Goal: Task Accomplishment & Management: Manage account settings

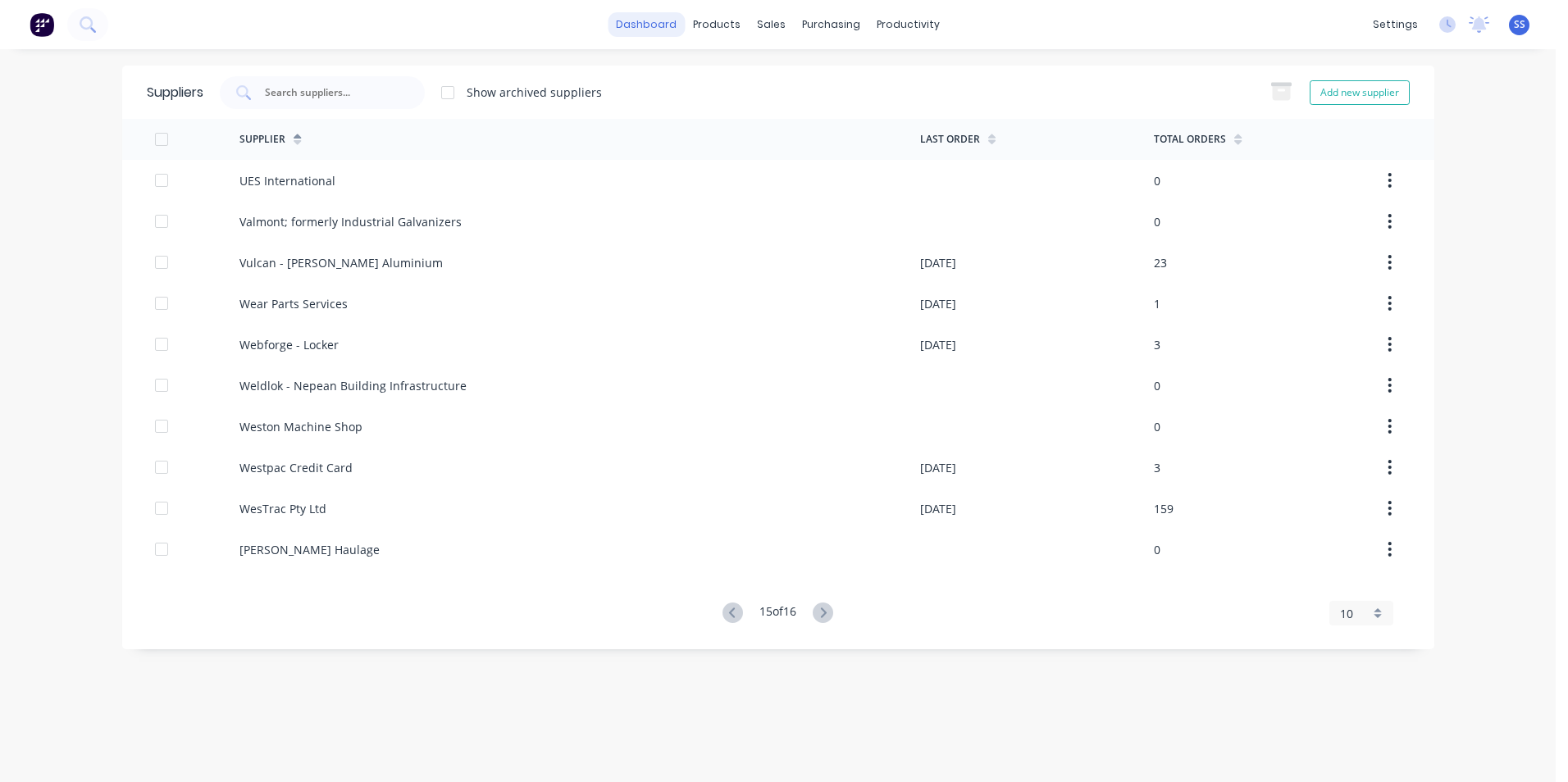
click at [653, 29] on link "dashboard" at bounding box center [646, 25] width 77 height 25
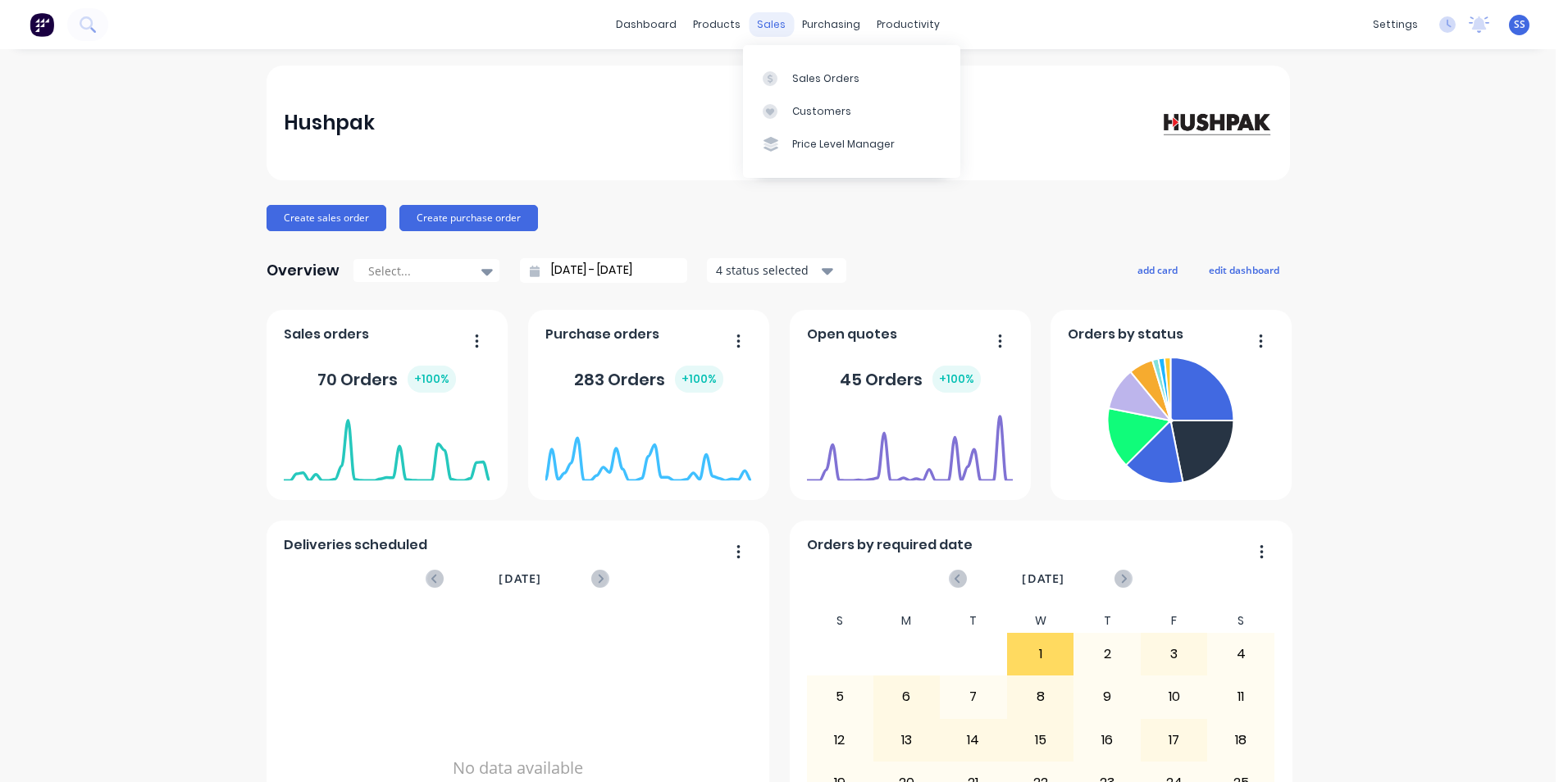
click at [767, 21] on div "sales" at bounding box center [771, 25] width 45 height 25
click at [788, 81] on link "Sales Orders" at bounding box center [851, 78] width 217 height 33
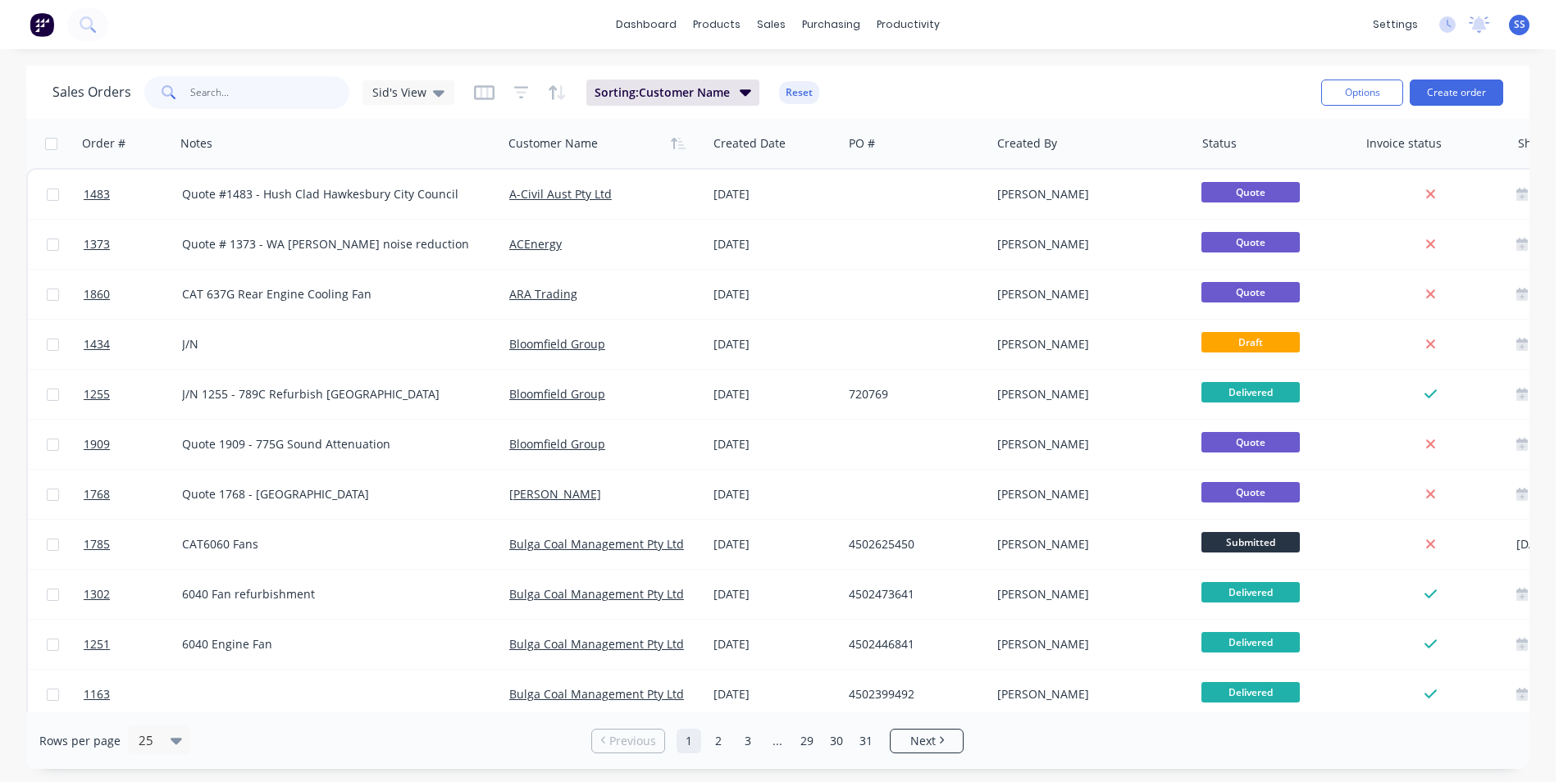
click at [245, 91] on input "text" at bounding box center [270, 93] width 160 height 33
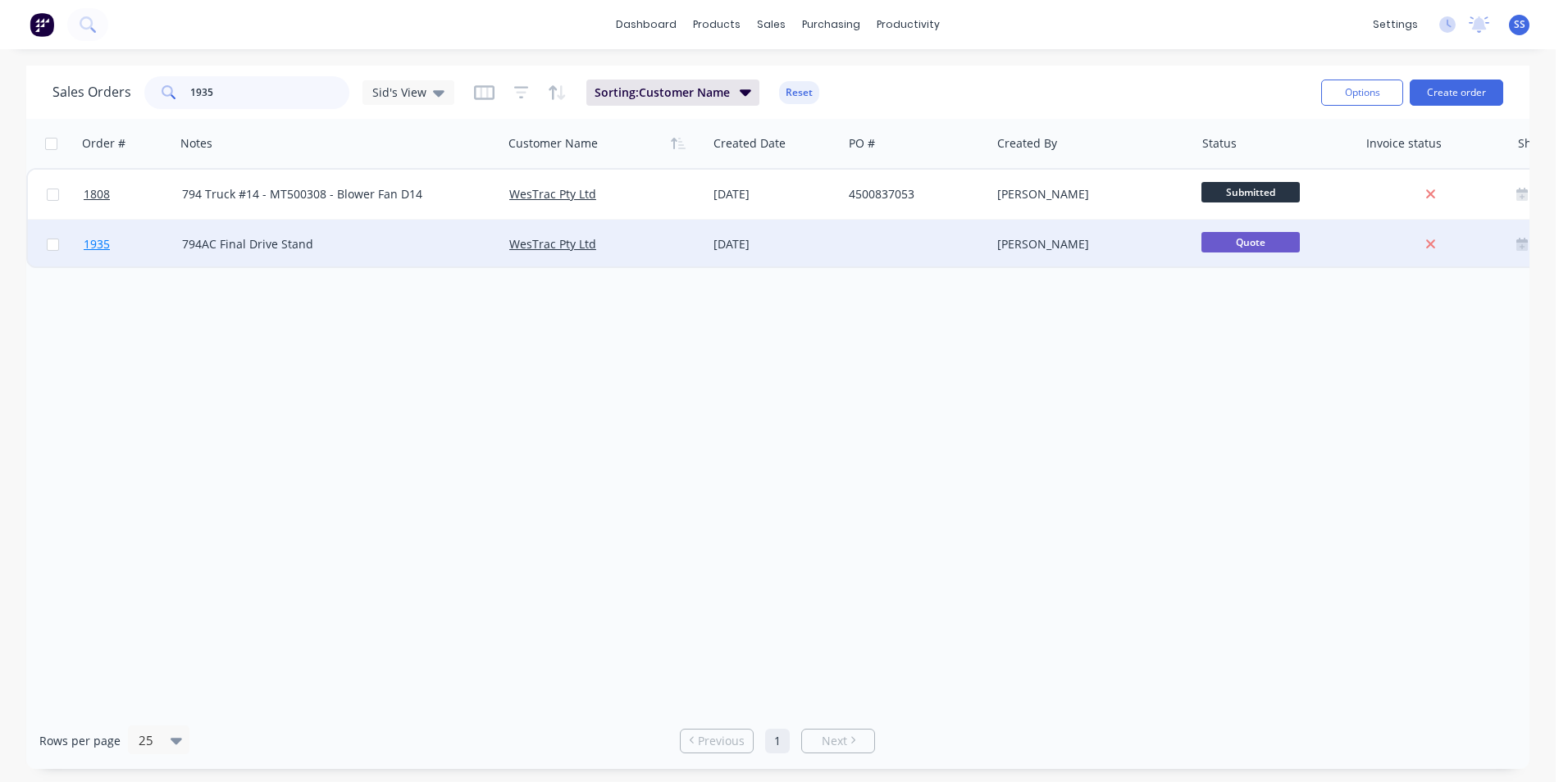
type input "1935"
click at [92, 246] on span "1935" at bounding box center [96, 244] width 26 height 16
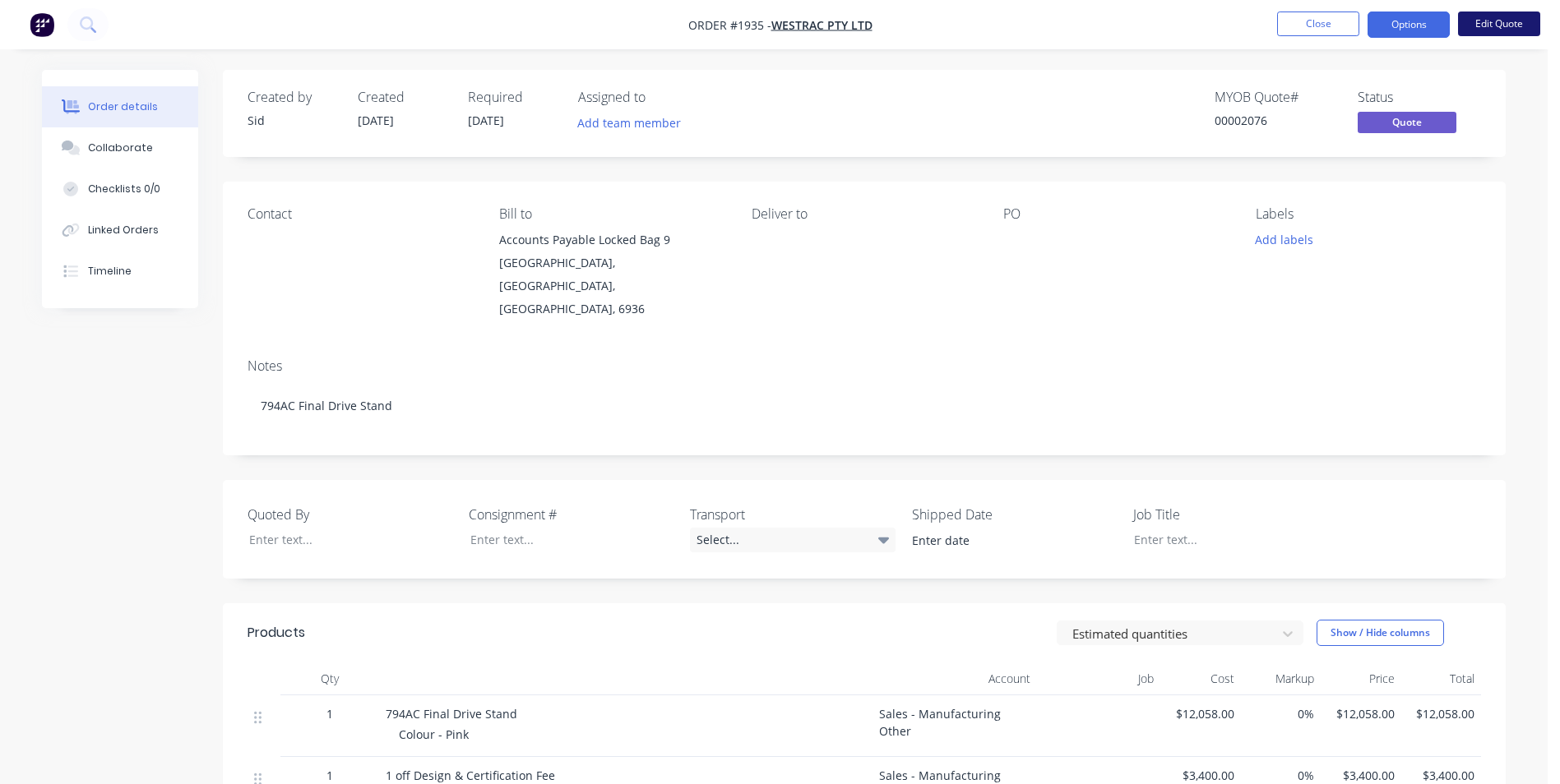
click at [1513, 25] on button "Edit Quote" at bounding box center [1499, 24] width 82 height 25
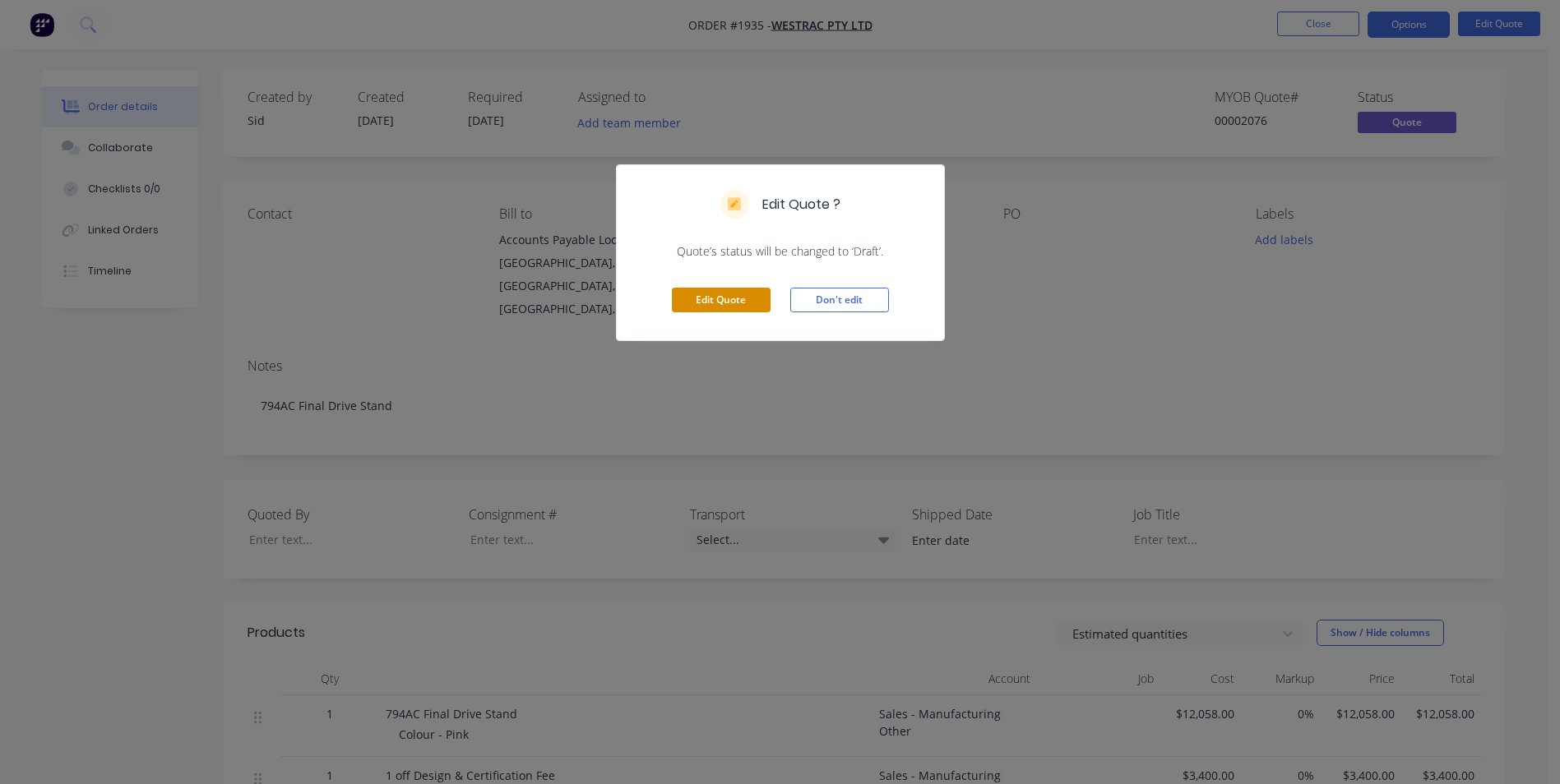
click at [751, 292] on button "Edit Quote" at bounding box center [721, 300] width 98 height 25
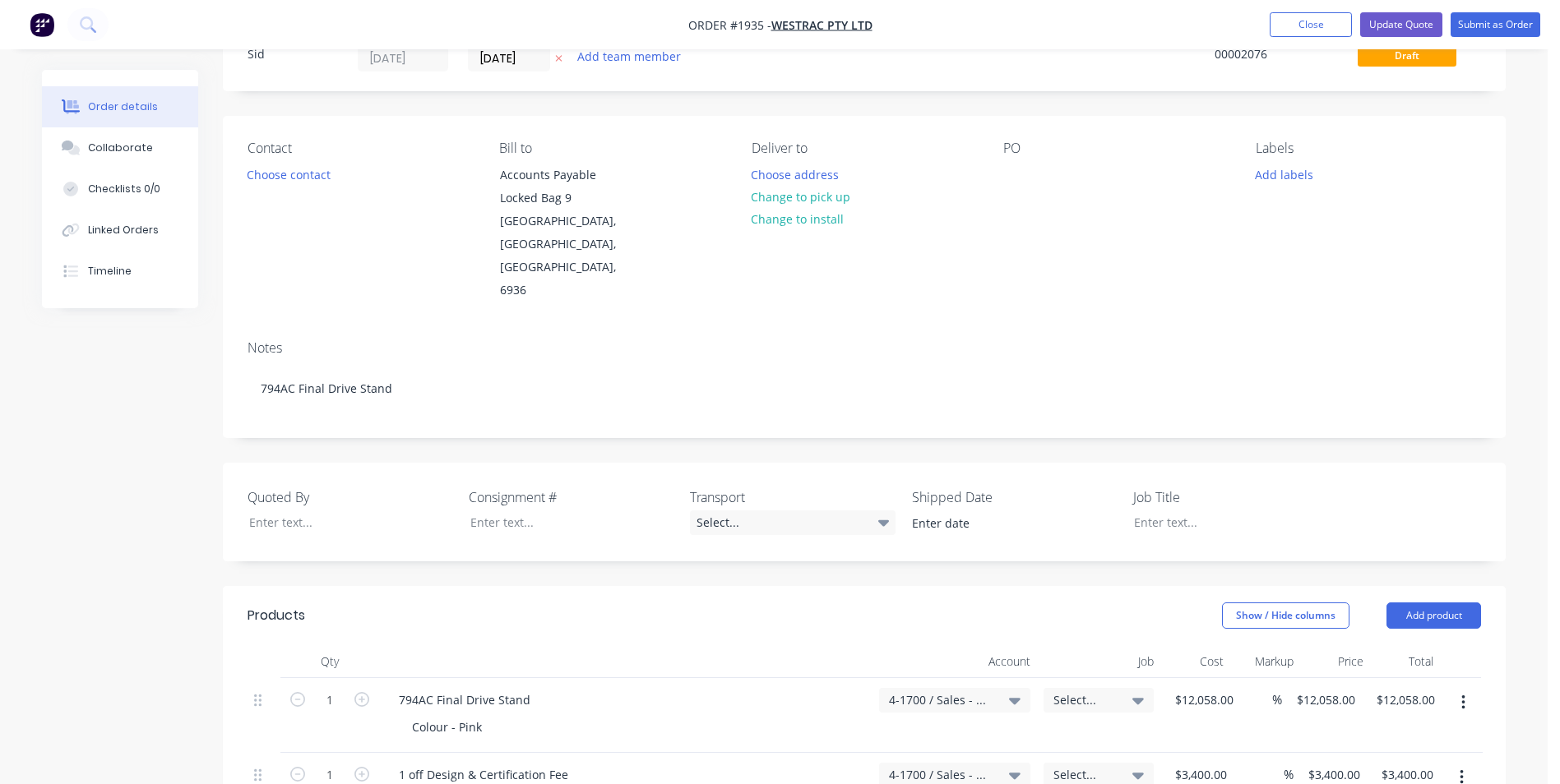
scroll to position [165, 0]
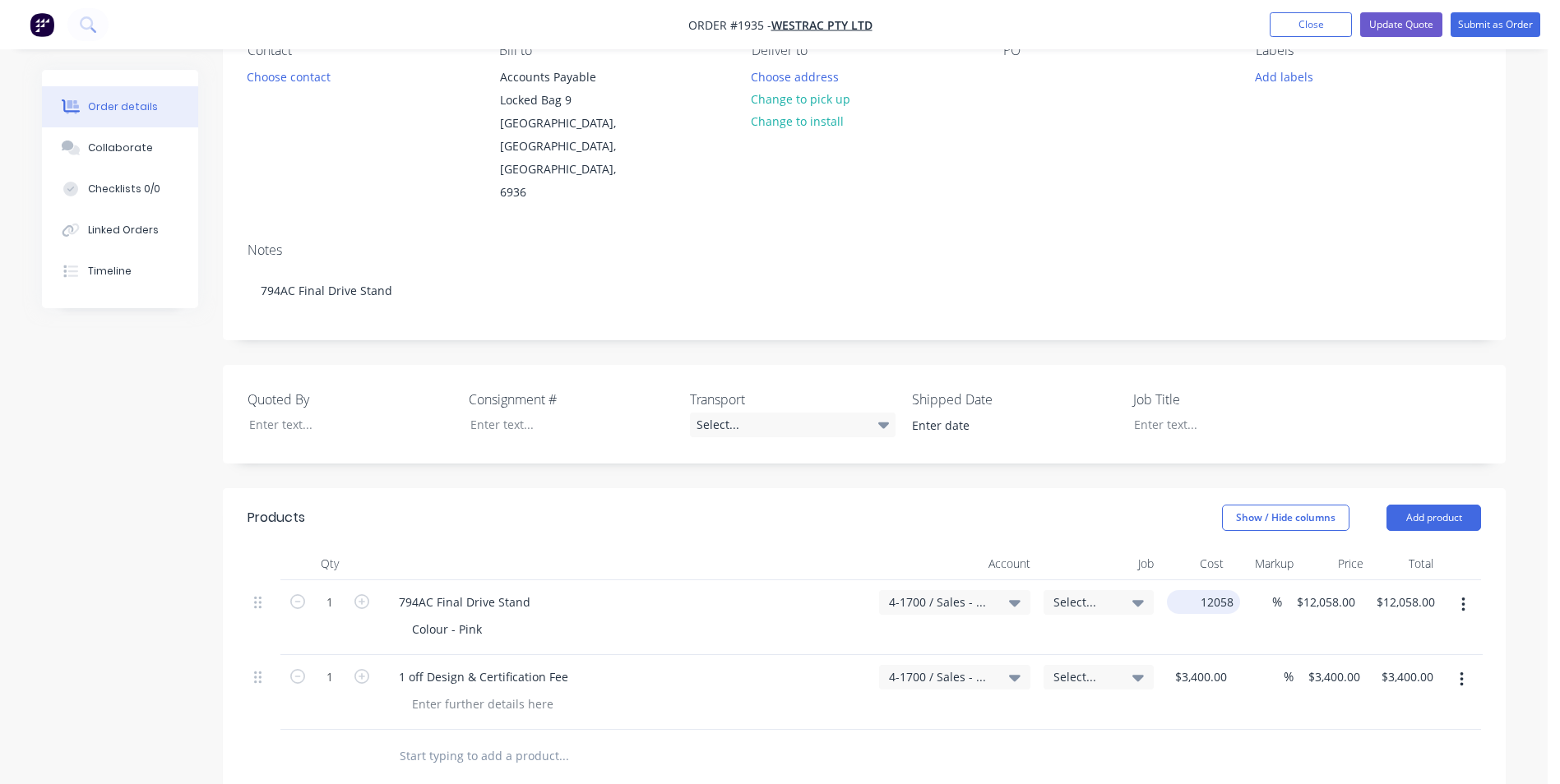
click at [1181, 590] on input "12058" at bounding box center [1207, 602] width 66 height 24
type input "$15,000.00"
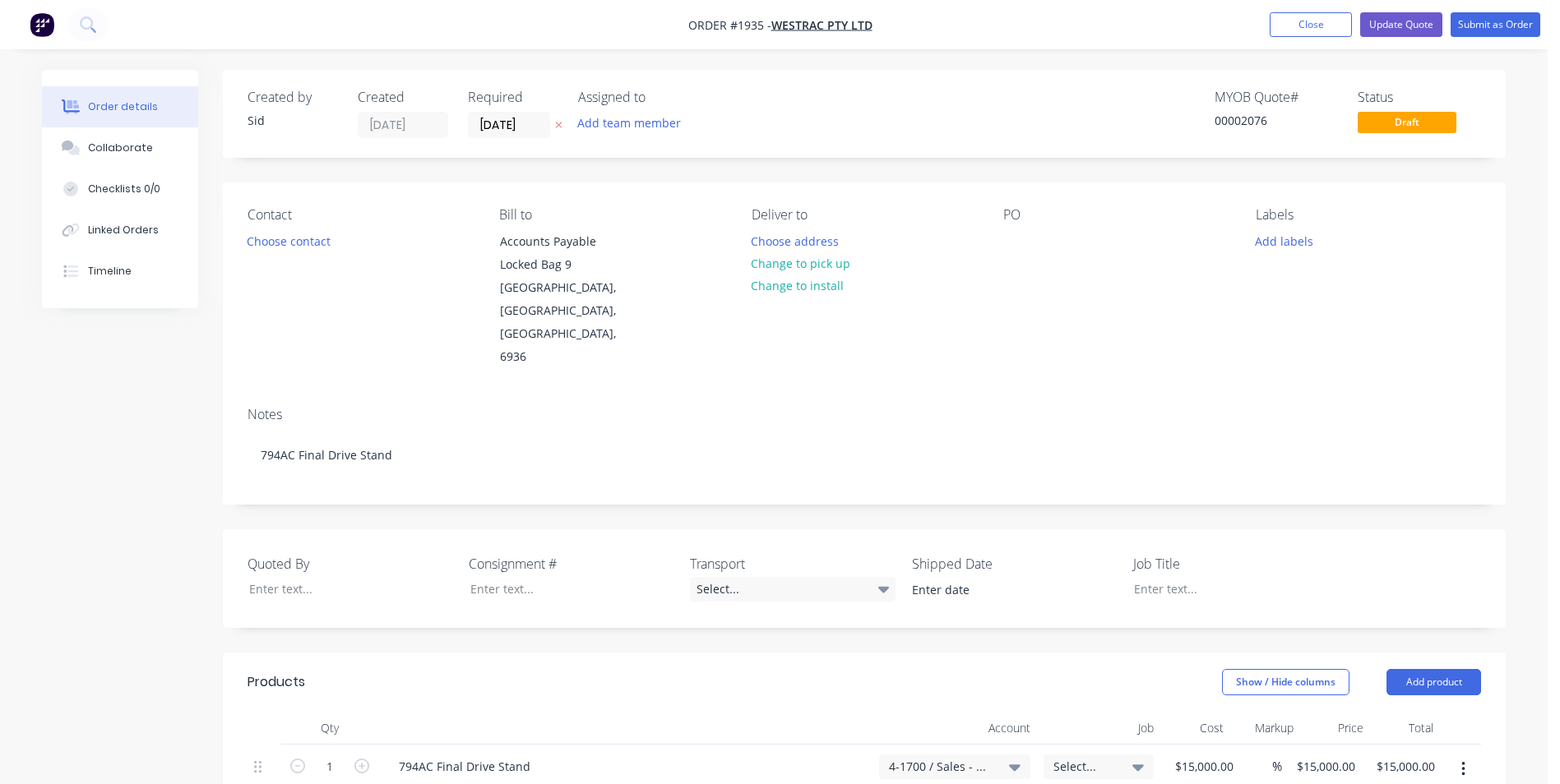
scroll to position [329, 0]
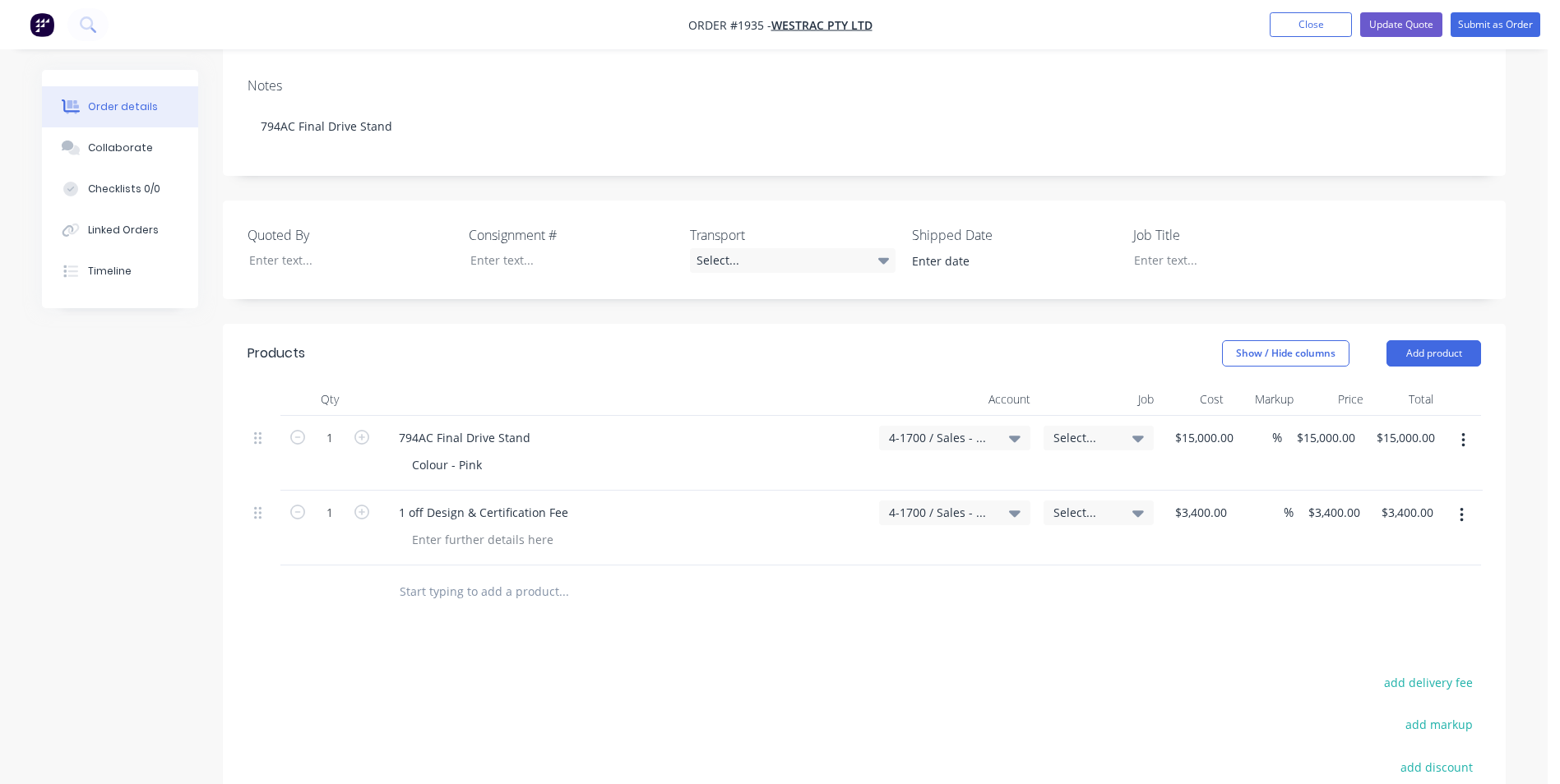
click at [1460, 506] on icon "button" at bounding box center [1462, 515] width 5 height 18
click at [1362, 646] on div "Delete" at bounding box center [1402, 657] width 127 height 24
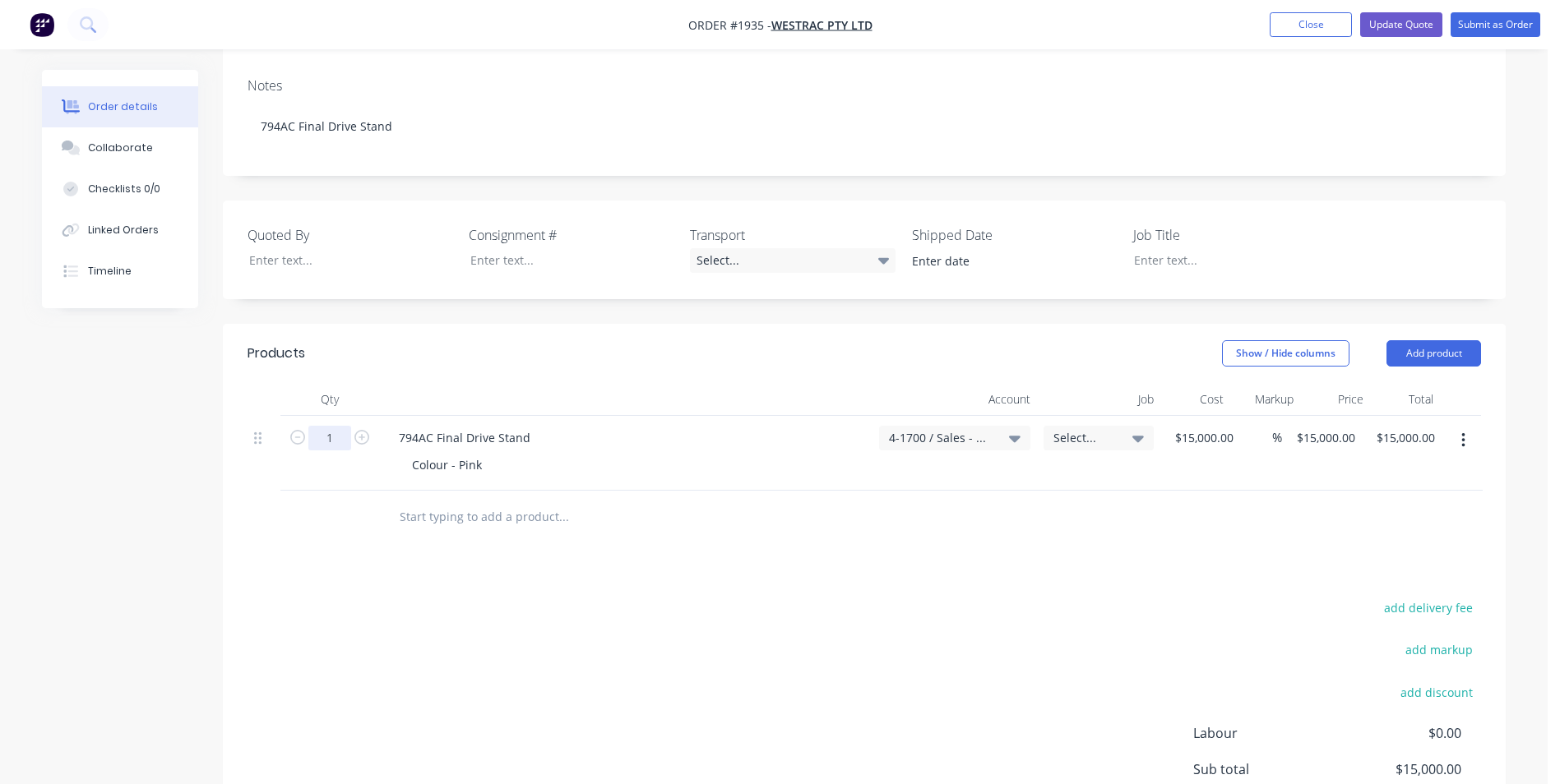
click at [333, 426] on input "1" at bounding box center [330, 438] width 43 height 25
type input "2"
type input "$30,000.00"
click at [400, 597] on div "add delivery fee add markup add discount Labour $0.00 Sub total $15,000.00 Marg…" at bounding box center [864, 756] width 1233 height 318
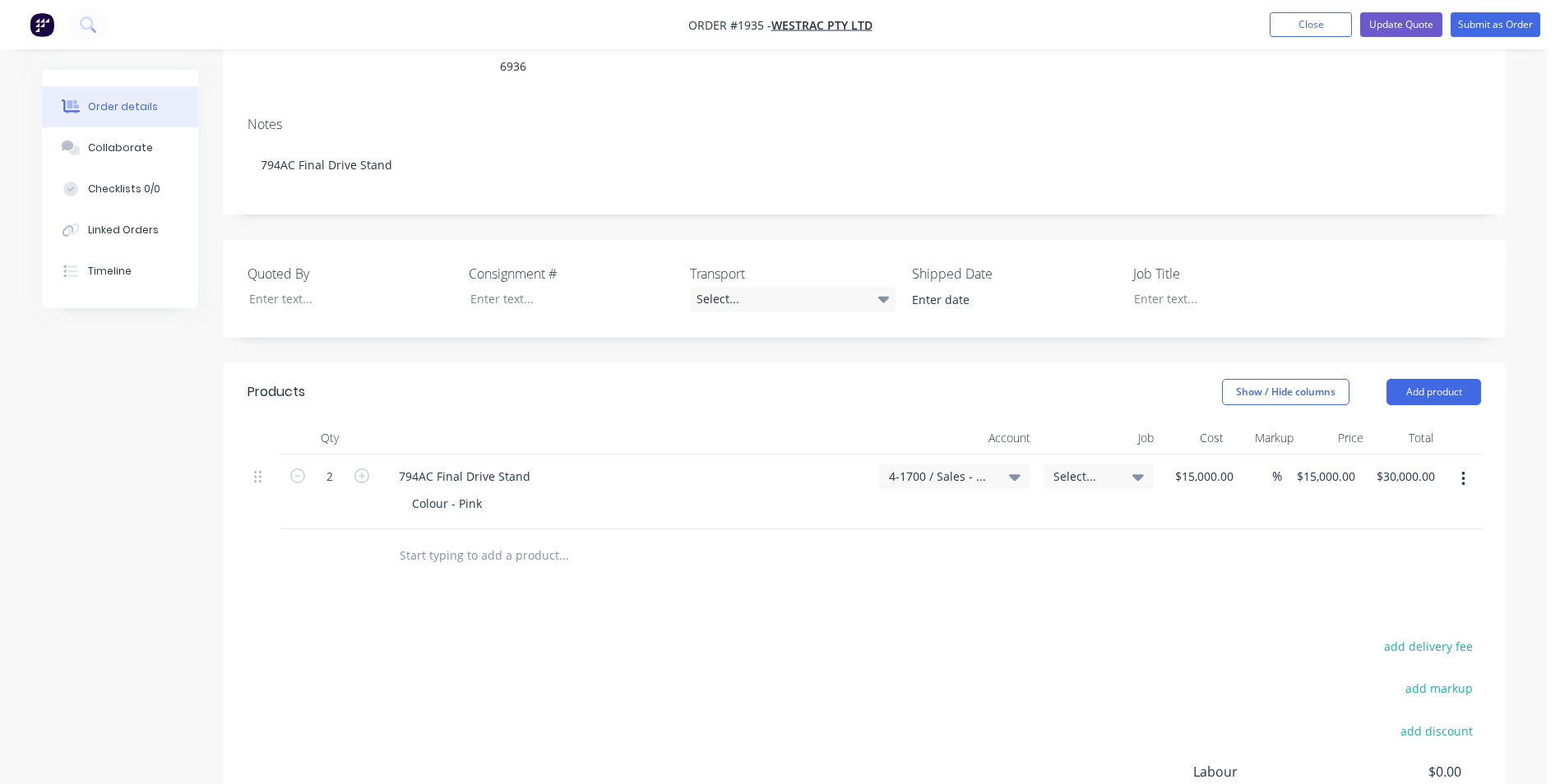
scroll to position [298, 0]
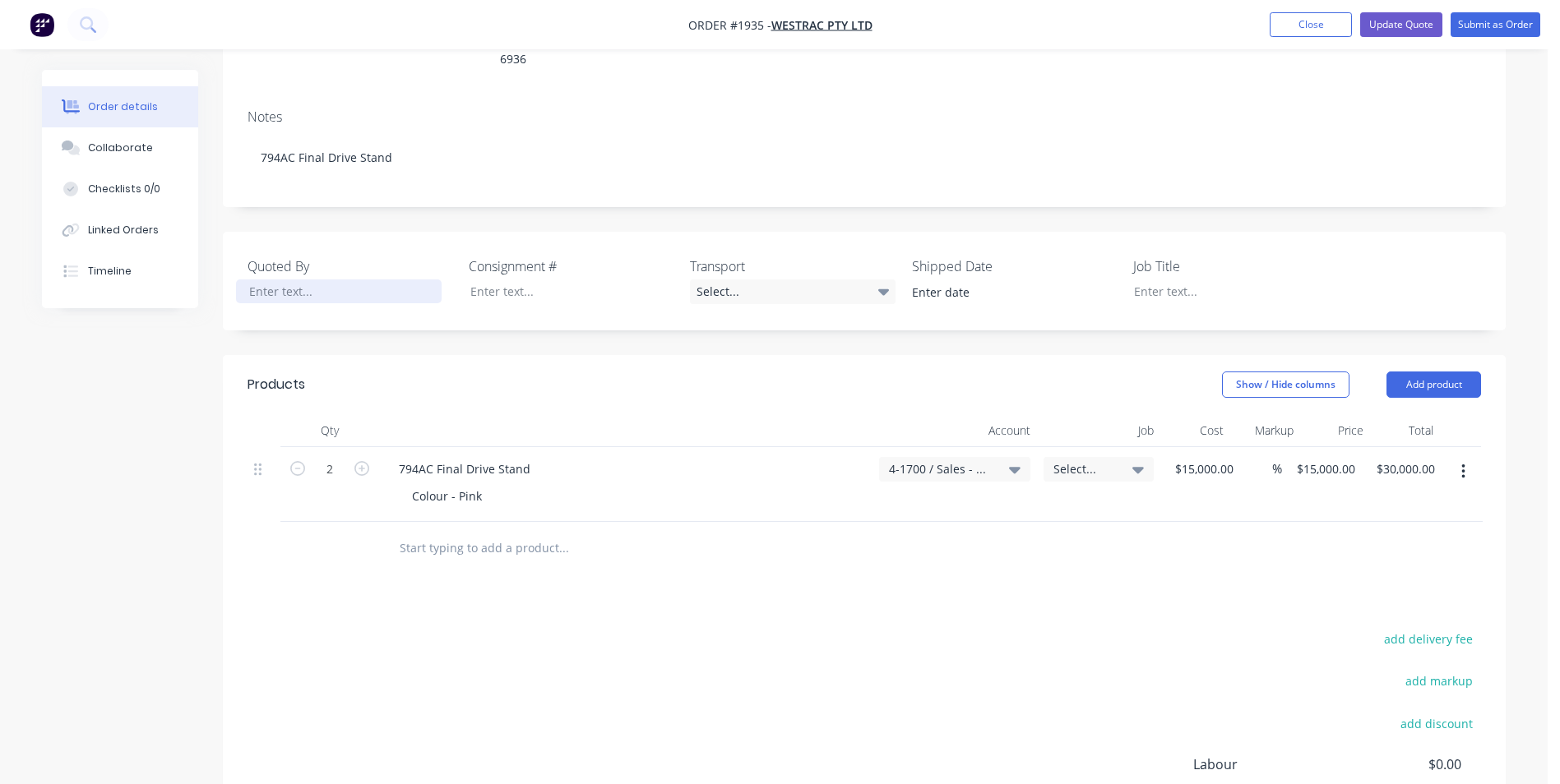
click at [287, 280] on div at bounding box center [339, 291] width 206 height 24
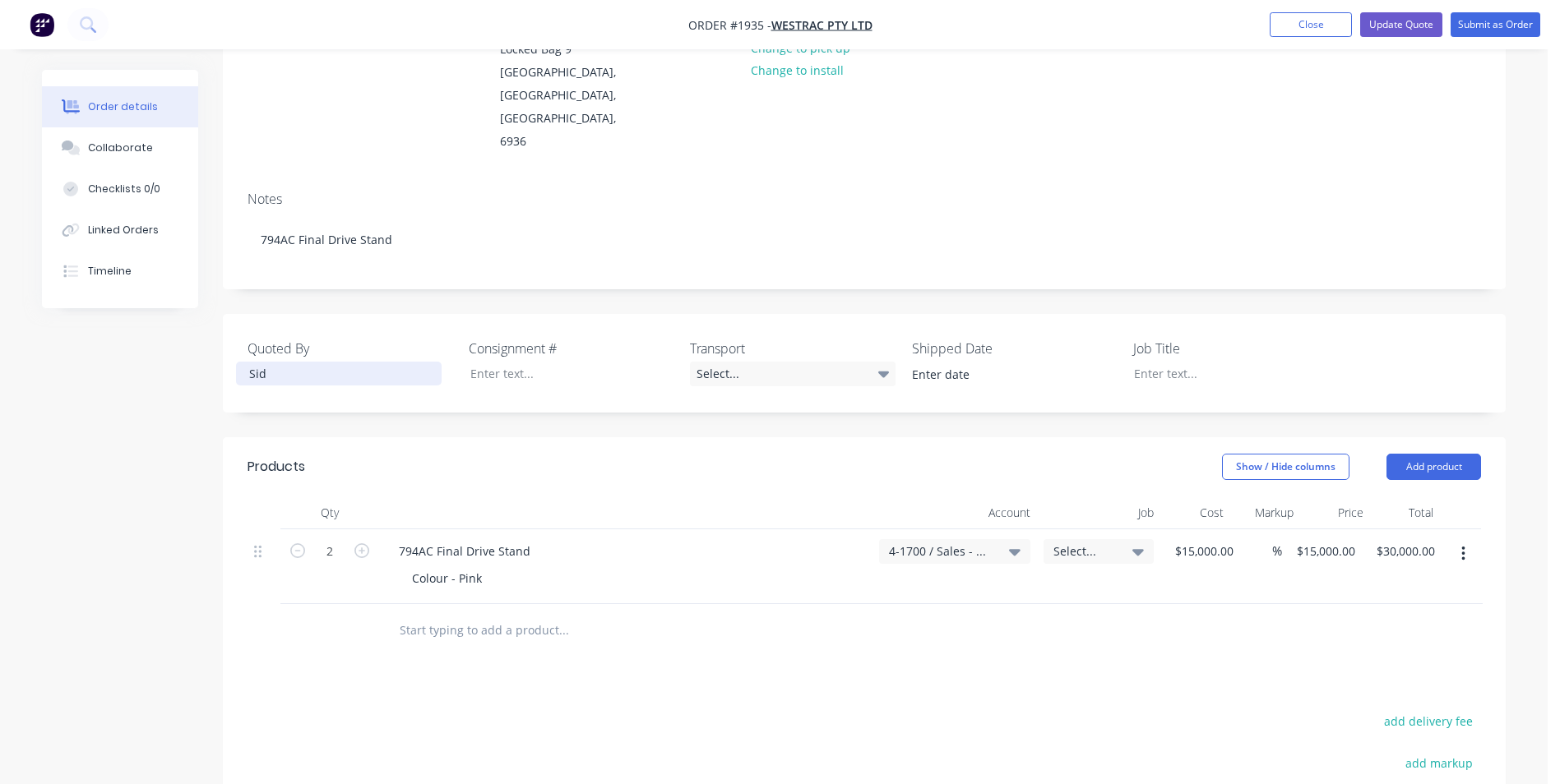
scroll to position [51, 0]
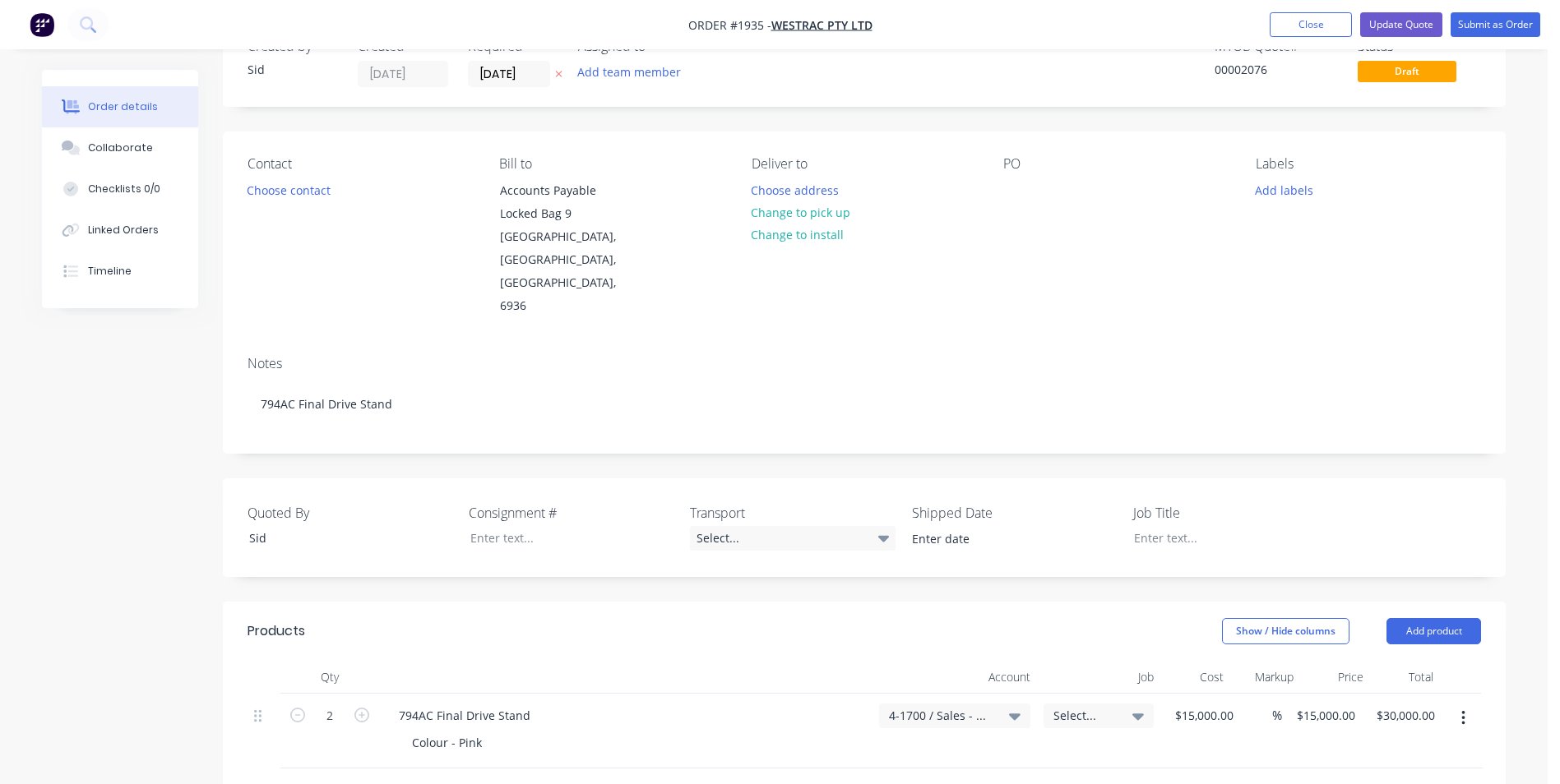
click at [54, 403] on div "Created by [PERSON_NAME] Created [DATE] Required [DATE] Assigned to Add team me…" at bounding box center [773, 630] width 1463 height 1223
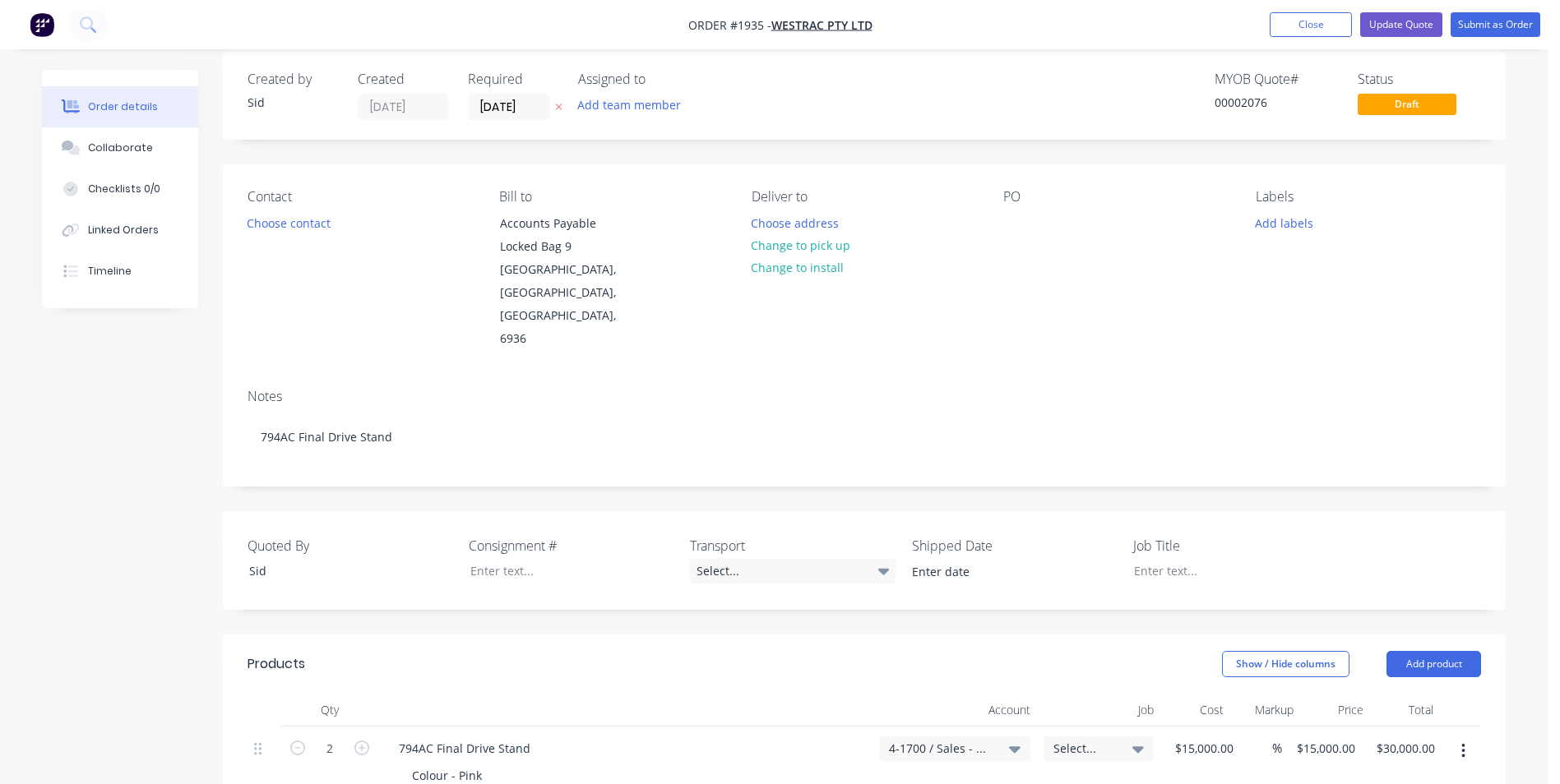
scroll to position [0, 0]
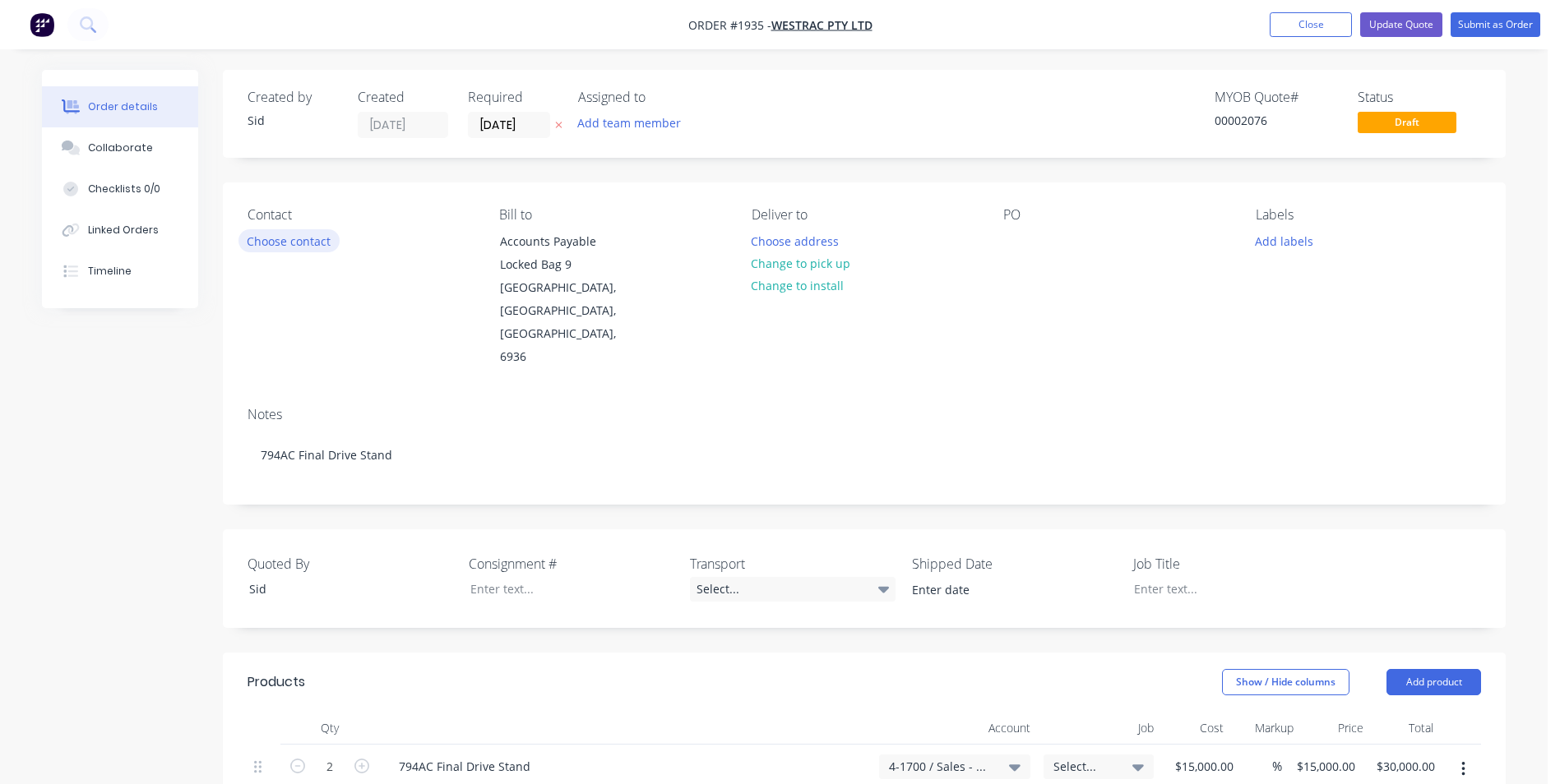
click at [301, 239] on button "Choose contact" at bounding box center [289, 240] width 101 height 22
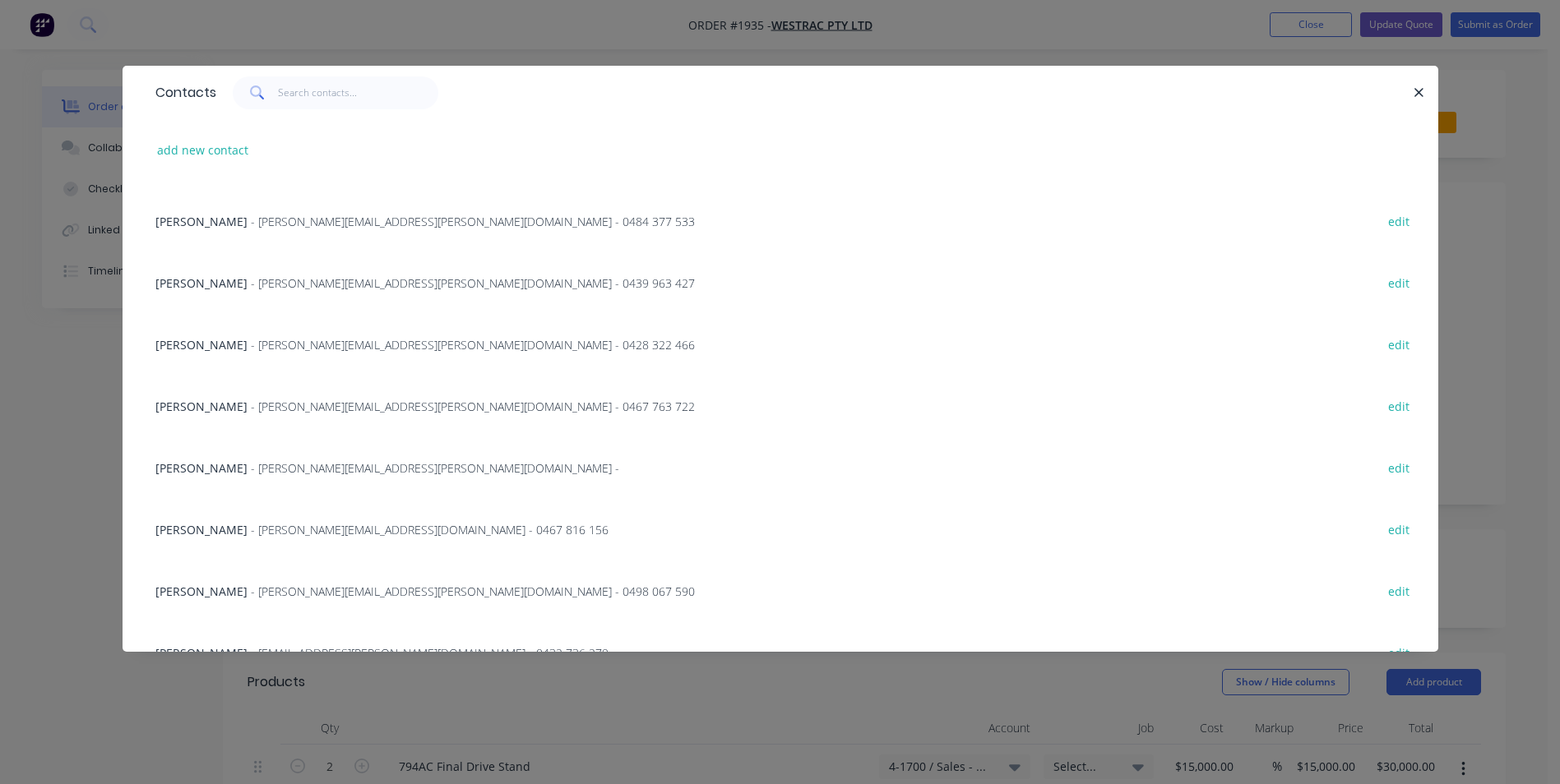
scroll to position [2467, 0]
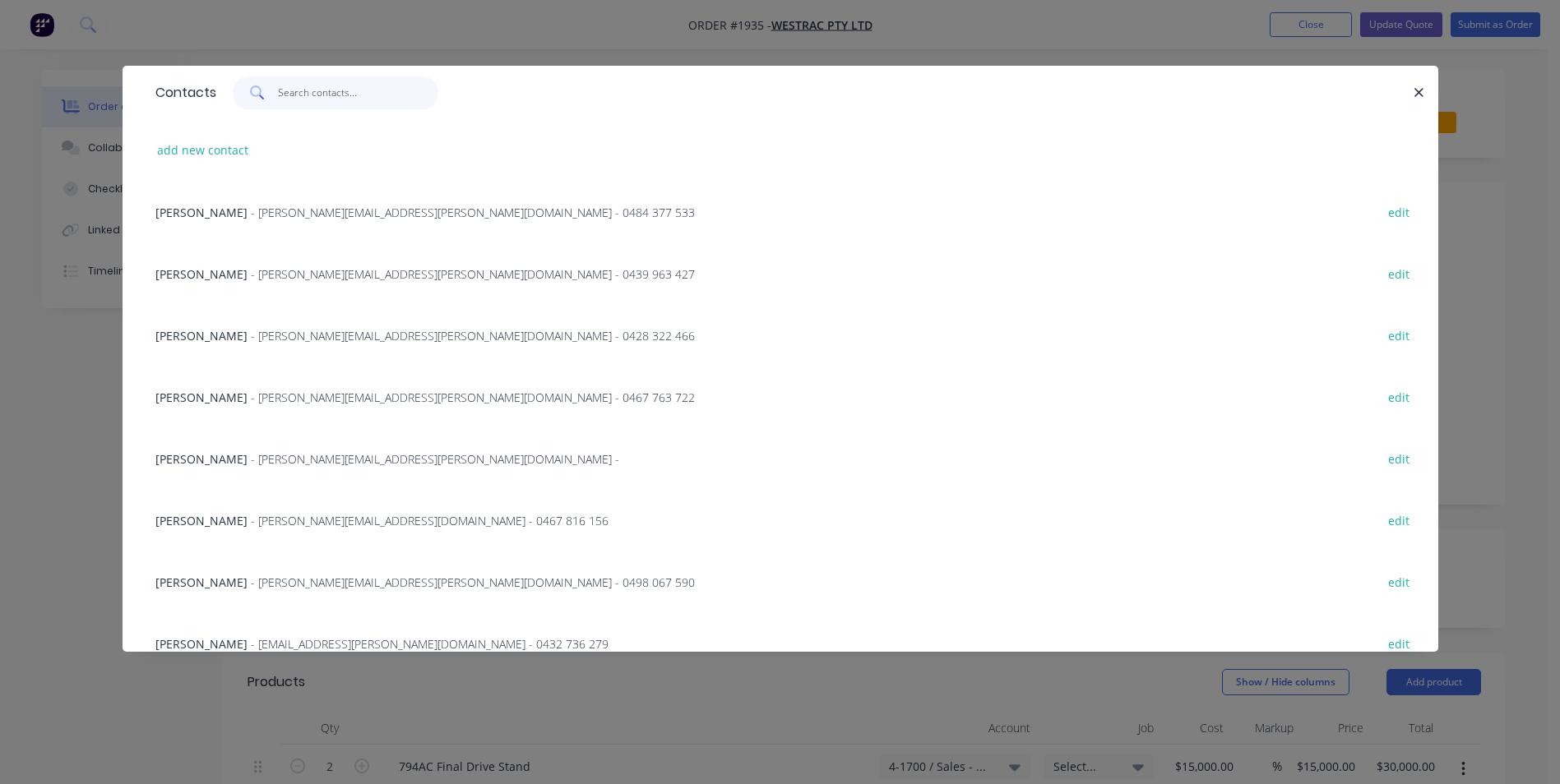
click at [364, 95] on input "text" at bounding box center [358, 93] width 160 height 33
type input "a"
click at [182, 207] on span "[PERSON_NAME]" at bounding box center [201, 212] width 92 height 15
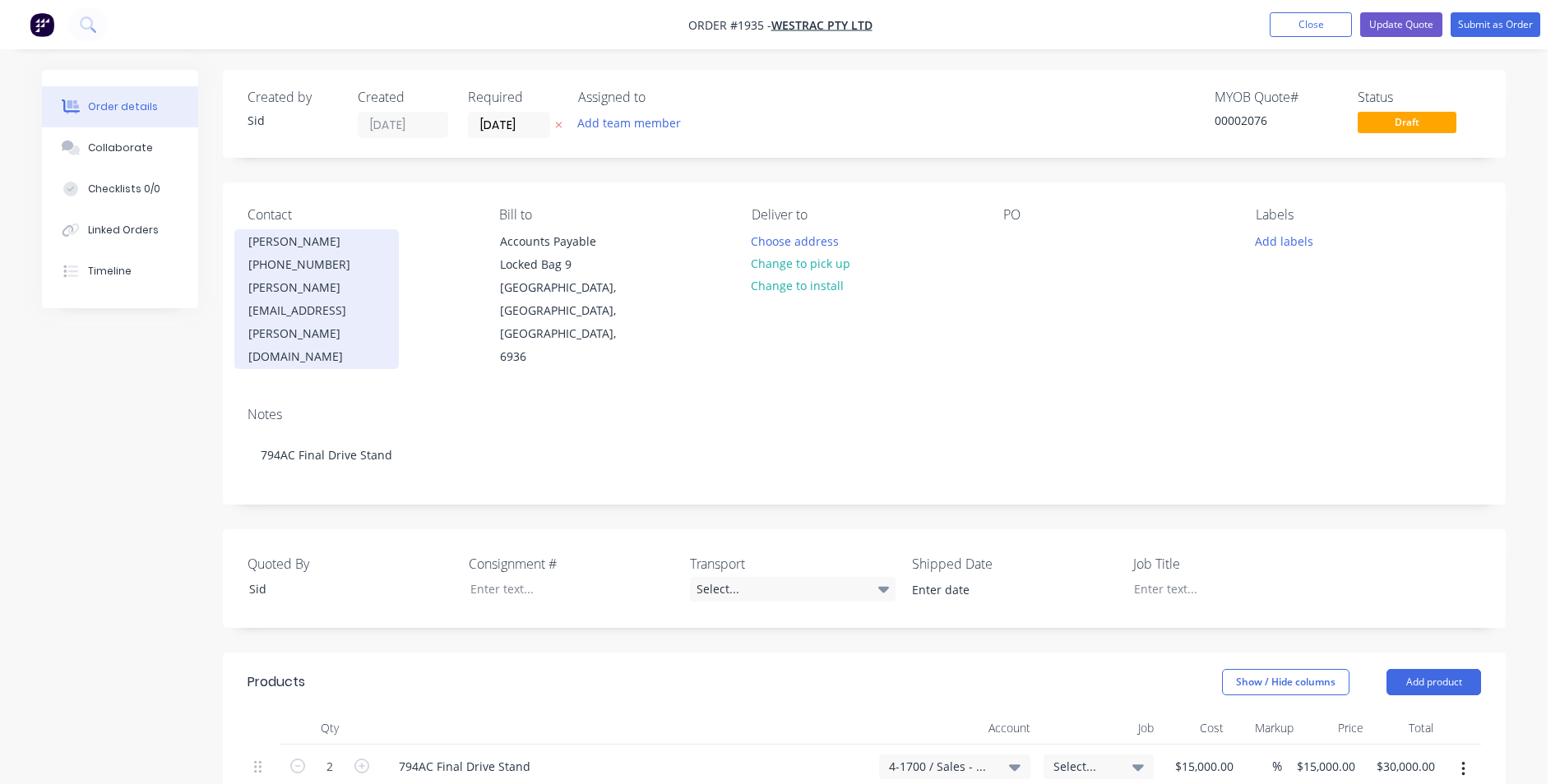
click at [333, 247] on div "[PERSON_NAME]" at bounding box center [317, 241] width 137 height 23
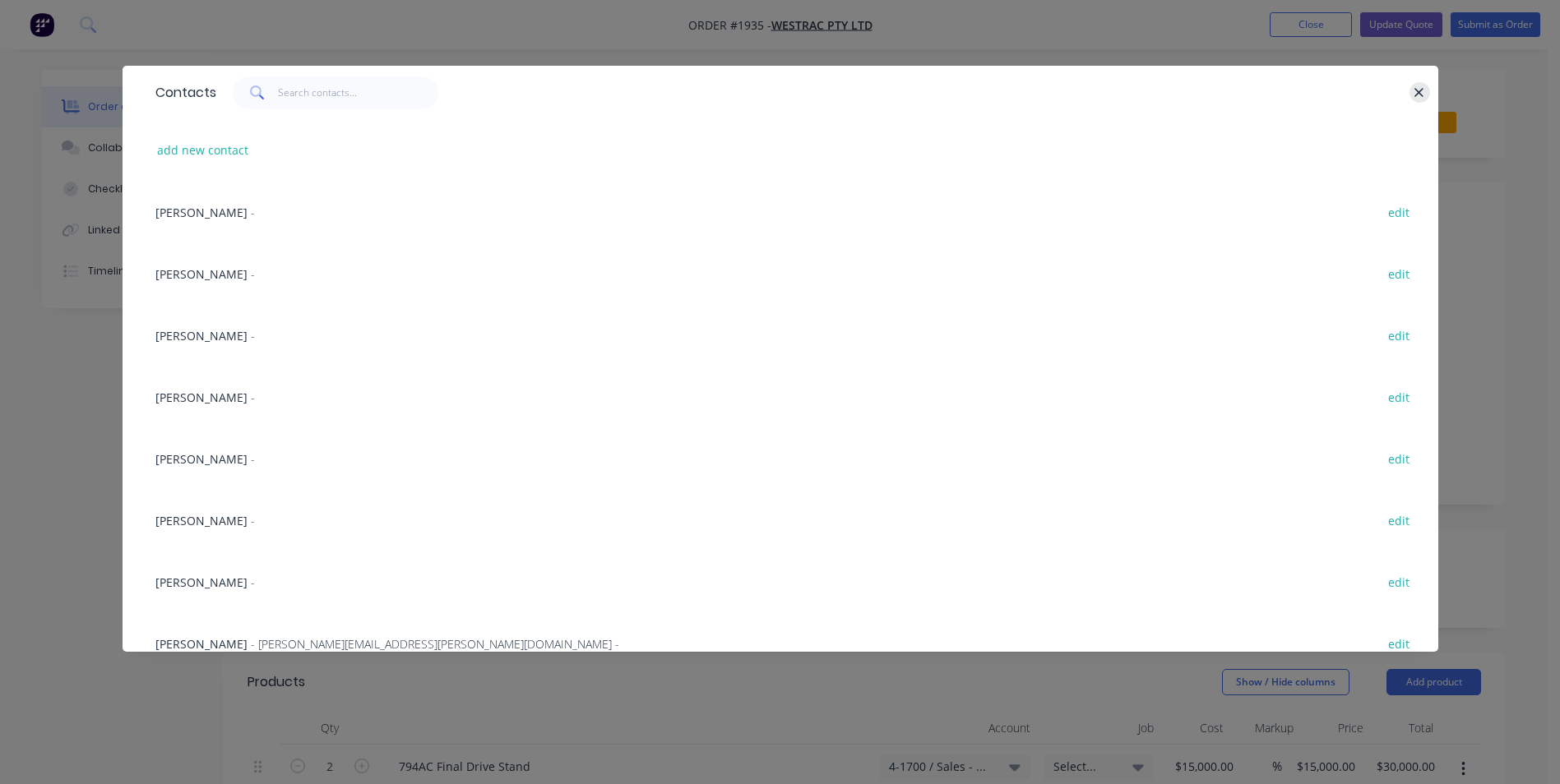
click at [1415, 91] on icon "button" at bounding box center [1419, 93] width 11 height 15
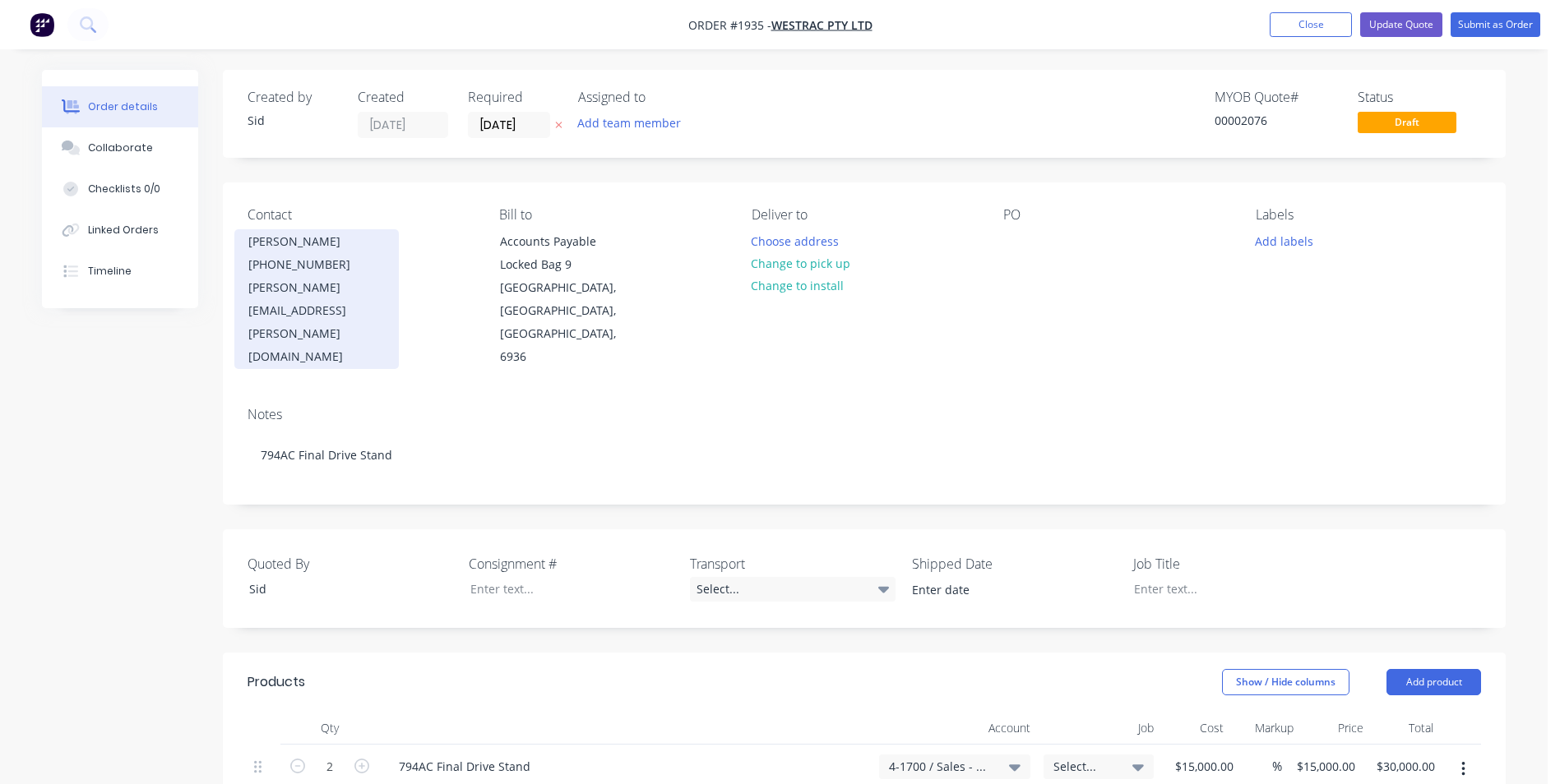
click at [285, 244] on div "[PERSON_NAME]" at bounding box center [317, 241] width 137 height 23
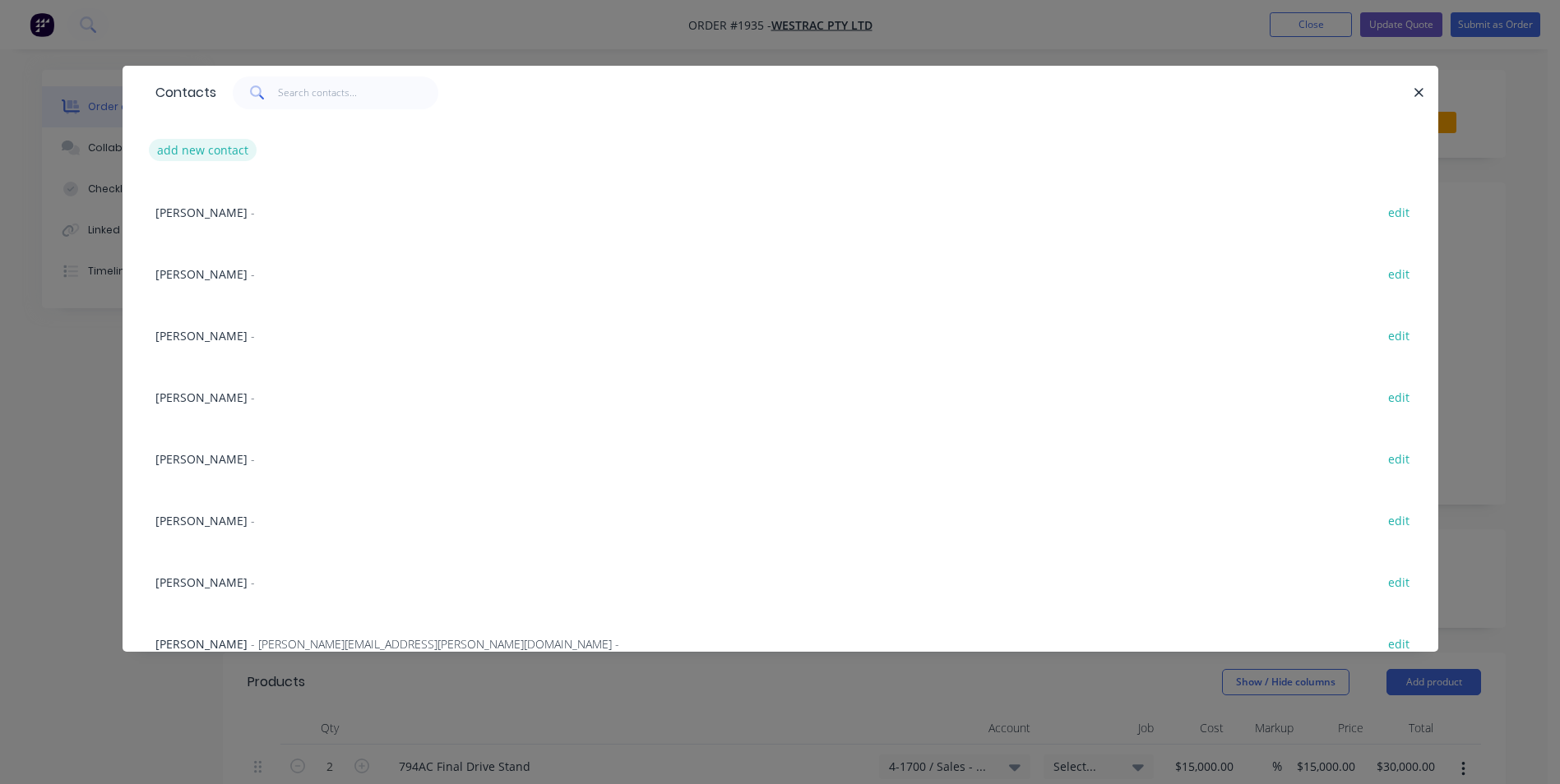
click at [213, 147] on button "add new contact" at bounding box center [202, 150] width 108 height 22
select select "AU"
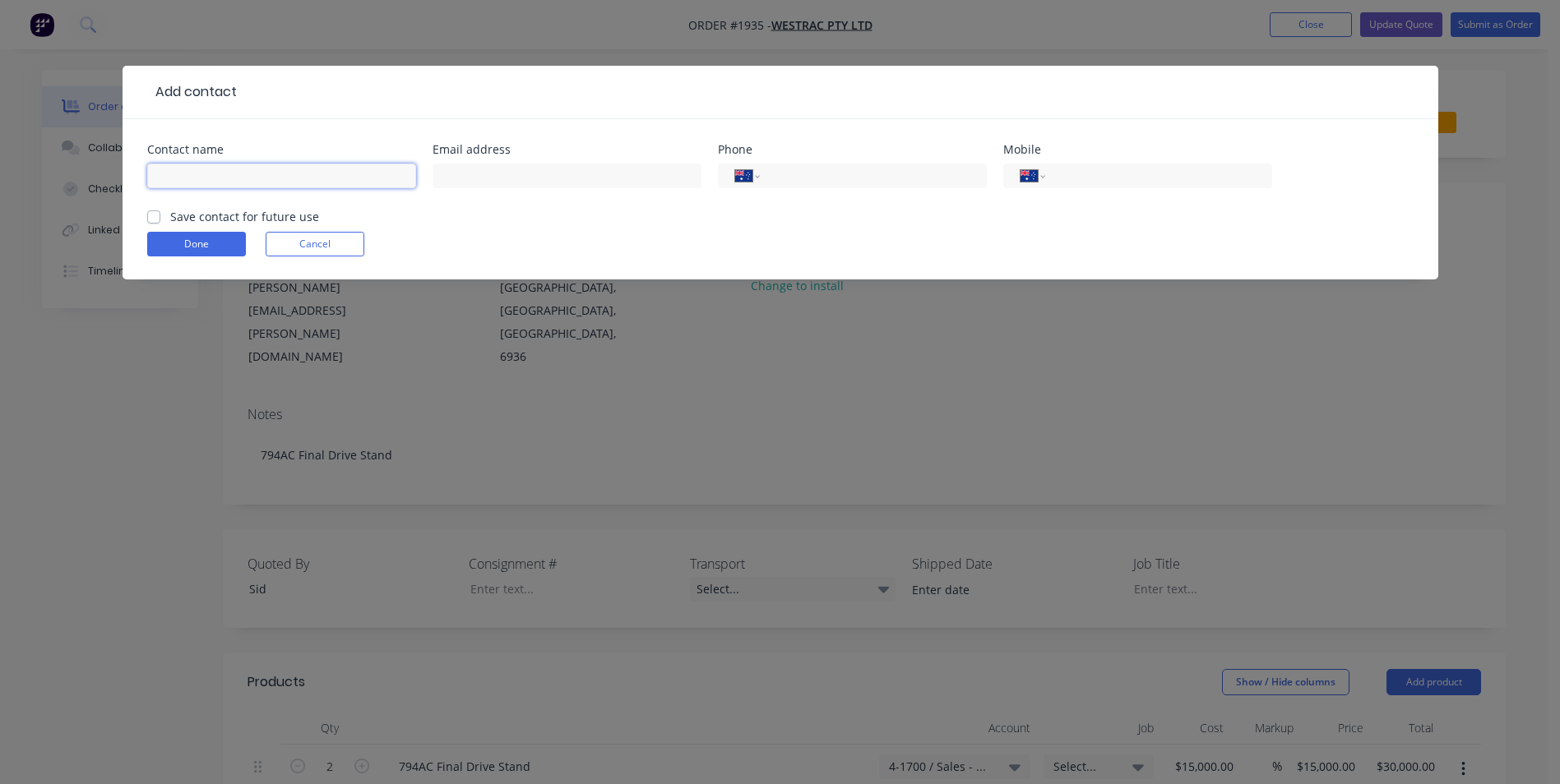
click at [208, 169] on input "text" at bounding box center [281, 176] width 269 height 25
type input "[PERSON_NAME]"
click at [530, 168] on input "text" at bounding box center [566, 176] width 269 height 25
paste input "[PERSON_NAME][EMAIL_ADDRESS][PERSON_NAME][DOMAIN_NAME]"
type input "[PERSON_NAME][EMAIL_ADDRESS][PERSON_NAME][DOMAIN_NAME]"
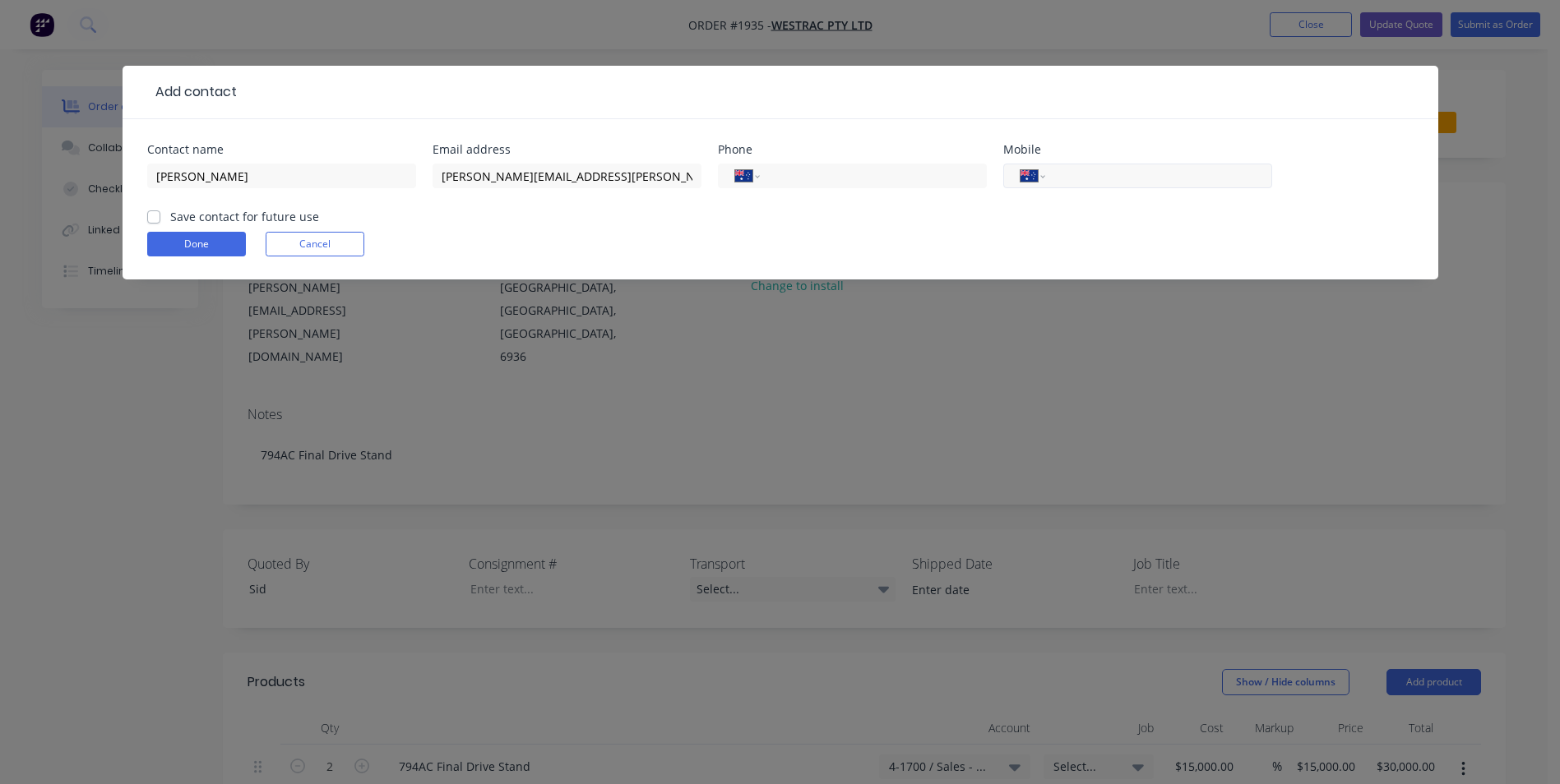
click at [1094, 177] on input "tel" at bounding box center [1155, 176] width 198 height 19
type input "0477 702 313"
click at [170, 221] on label "Save contact for future use" at bounding box center [244, 216] width 148 height 17
click at [148, 221] on input "Save contact for future use" at bounding box center [154, 215] width 13 height 15
checkbox input "true"
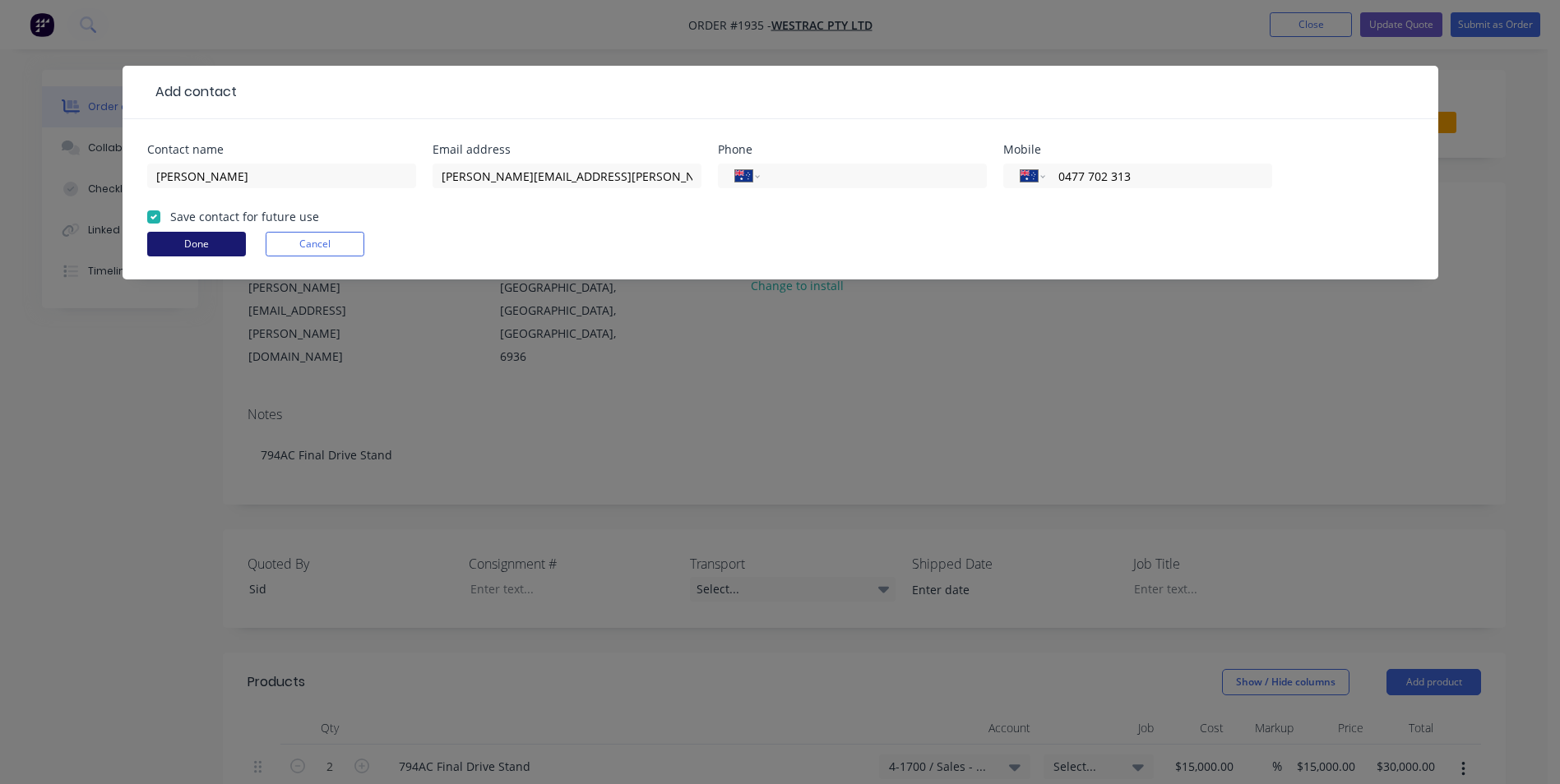
click at [182, 239] on button "Done" at bounding box center [197, 244] width 98 height 25
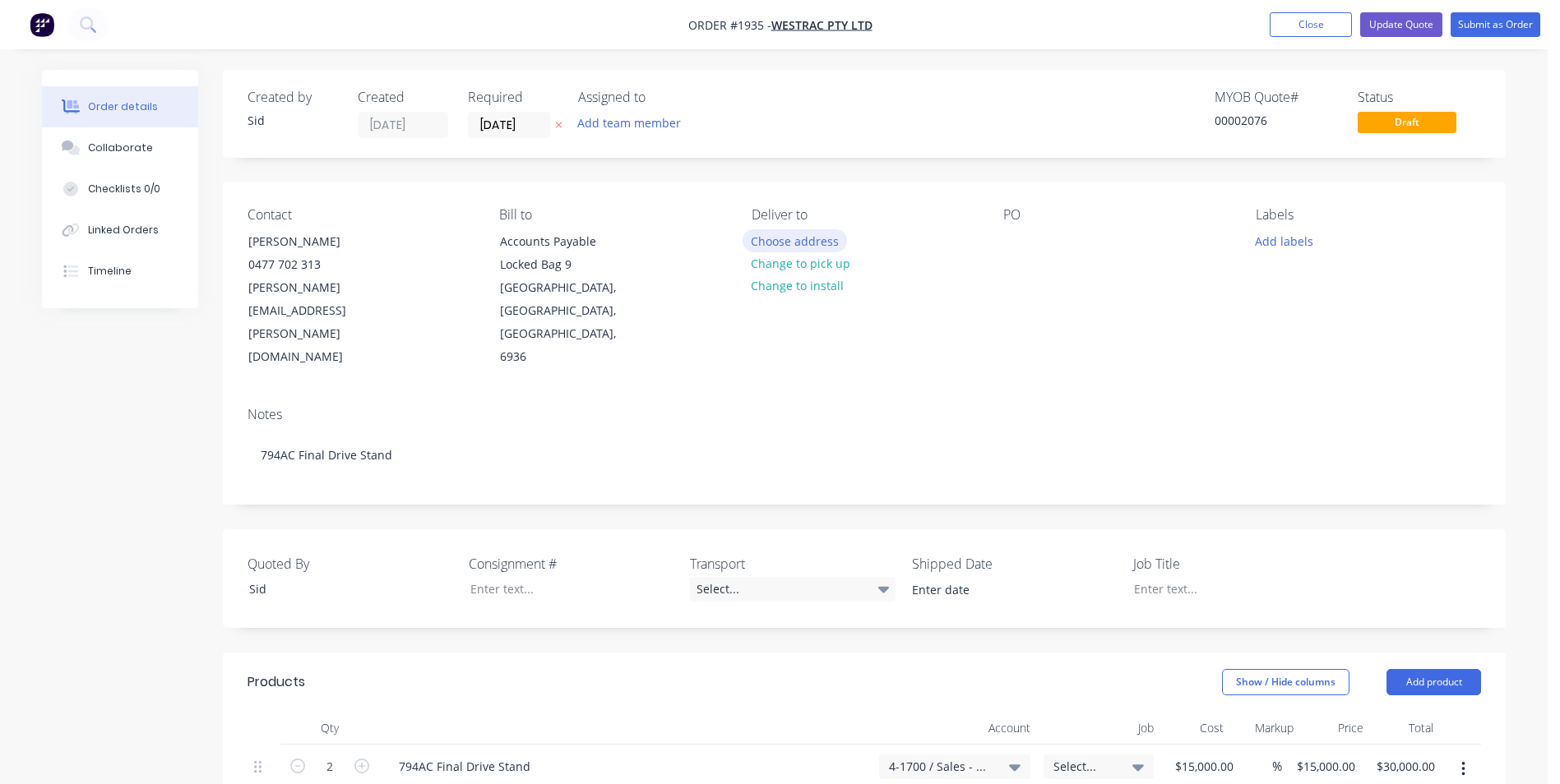
click at [822, 241] on button "Choose address" at bounding box center [795, 240] width 106 height 22
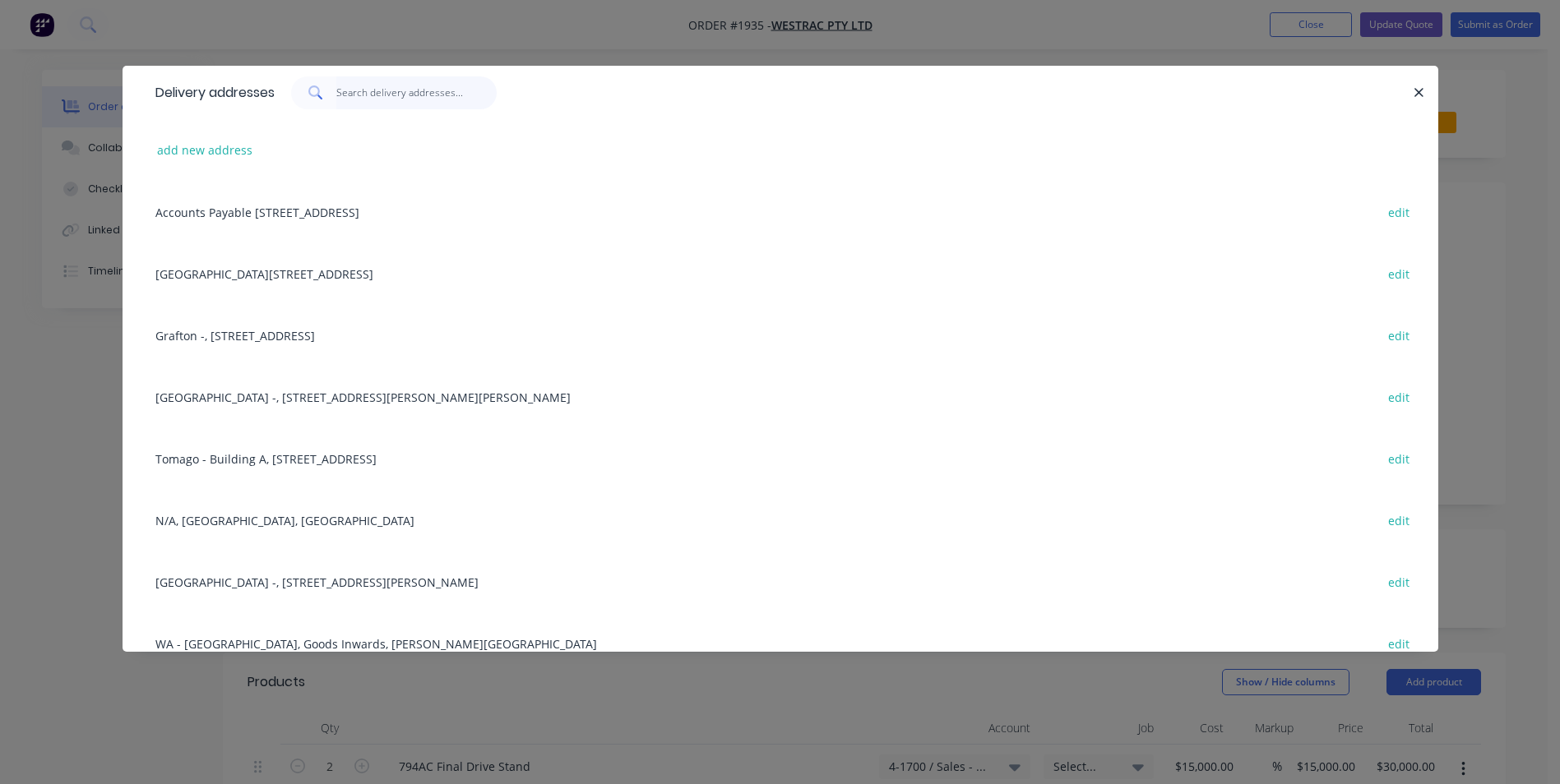
click at [415, 97] on input "text" at bounding box center [416, 93] width 160 height 33
click at [368, 267] on div "[GEOGRAPHIC_DATA][STREET_ADDRESS][GEOGRAPHIC_DATA] edit" at bounding box center [780, 273] width 1267 height 62
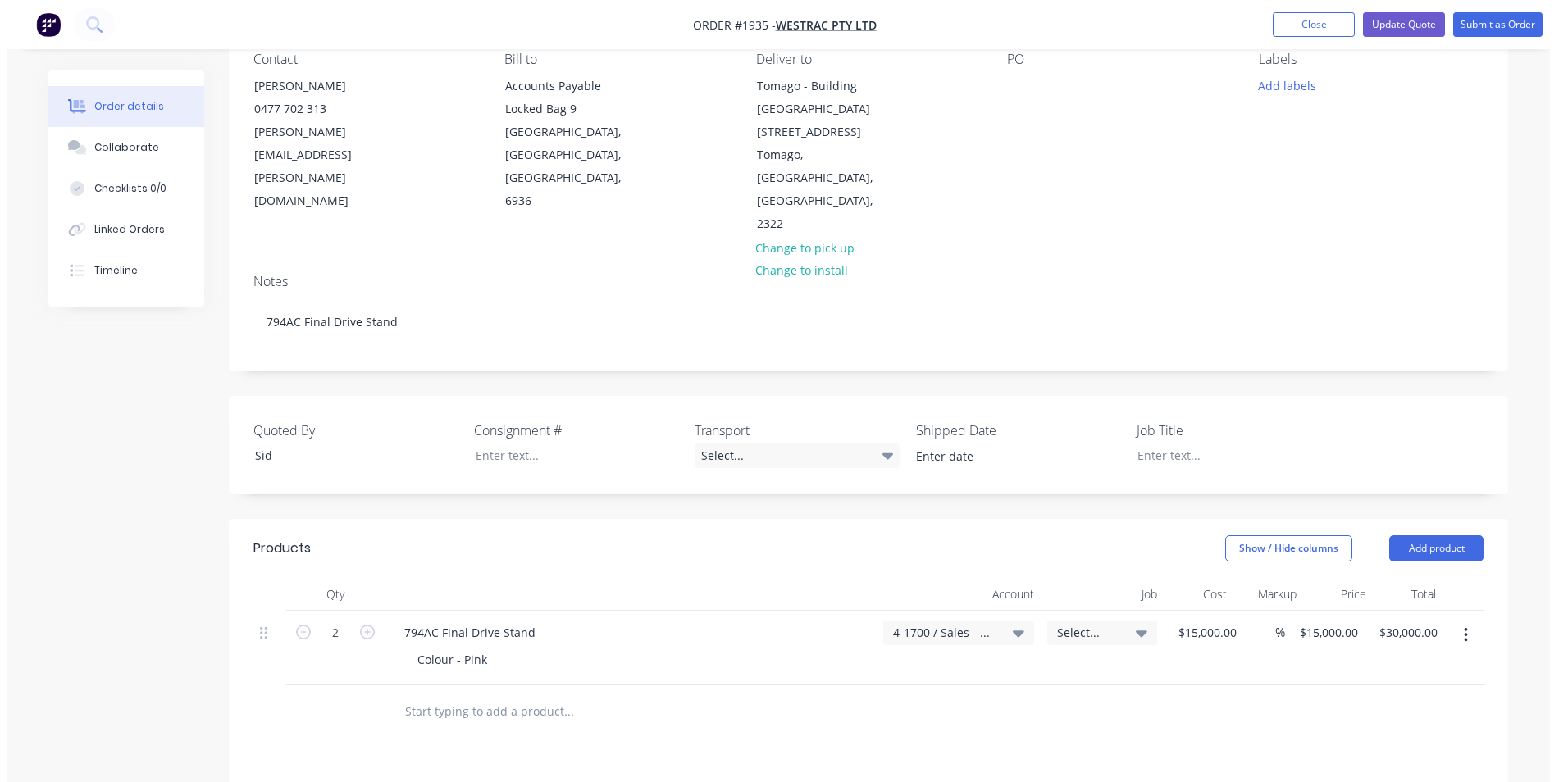
scroll to position [0, 0]
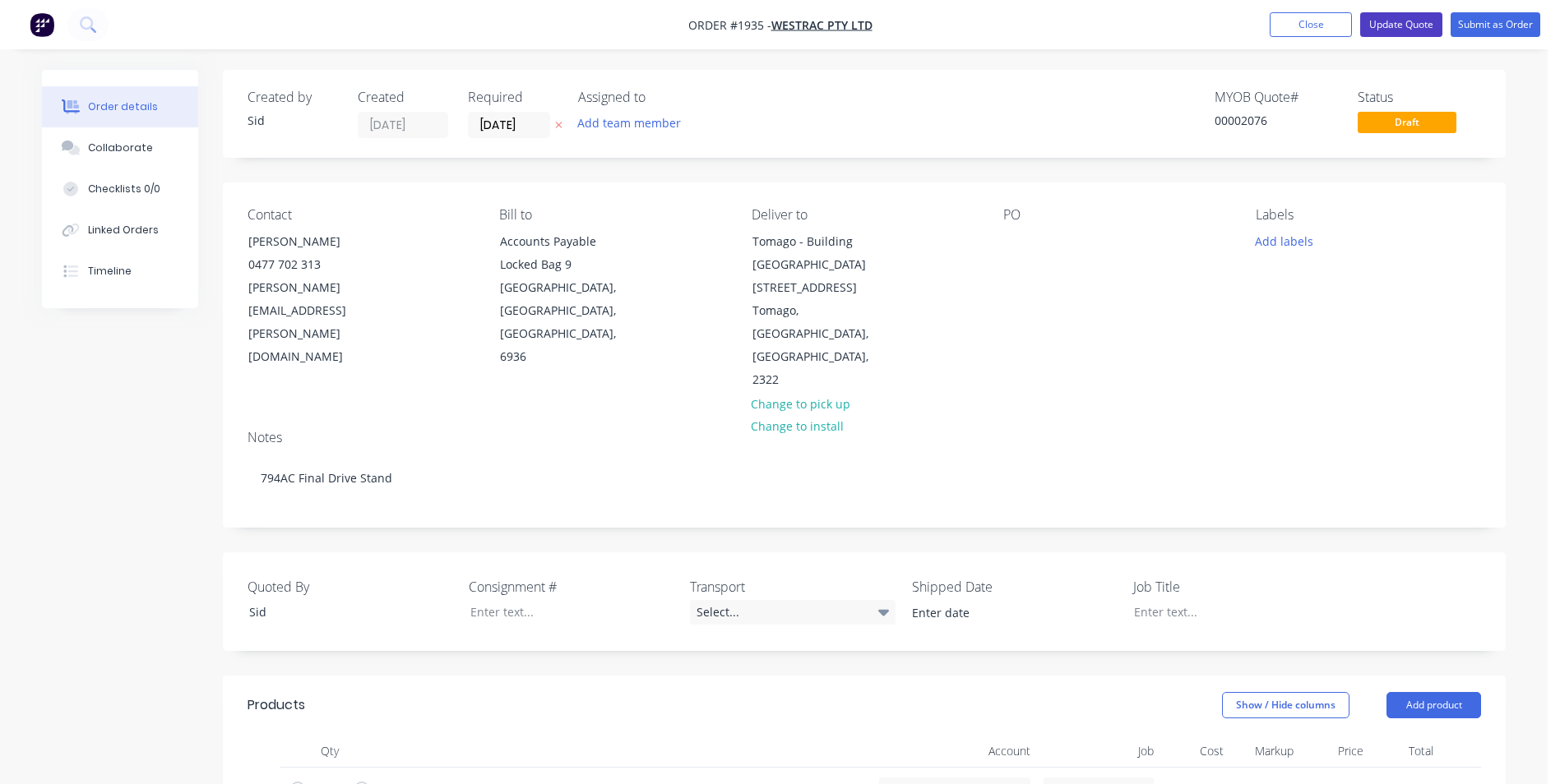
click at [1397, 21] on button "Update Quote" at bounding box center [1402, 25] width 82 height 25
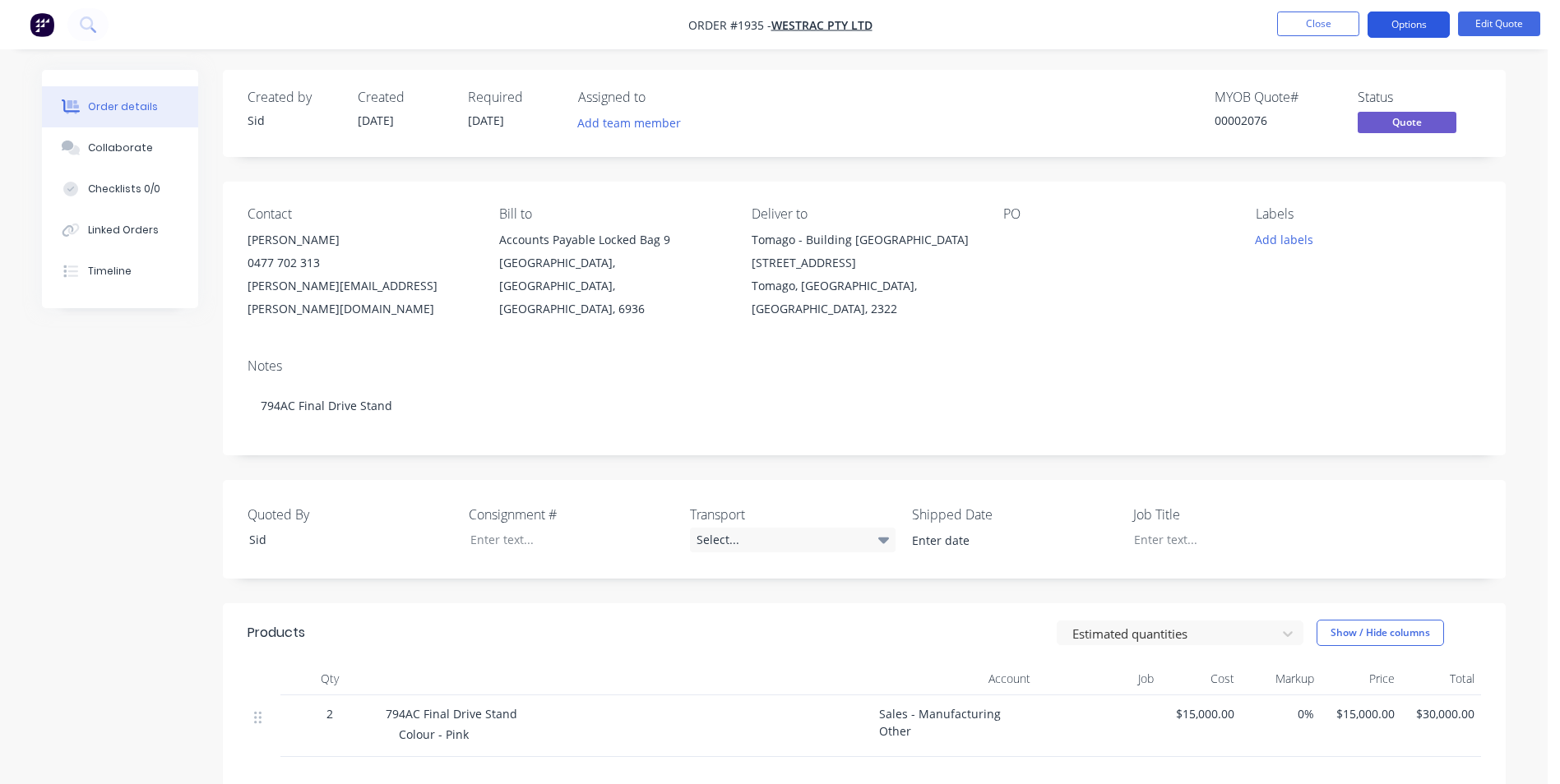
click at [1409, 26] on button "Options" at bounding box center [1409, 25] width 82 height 26
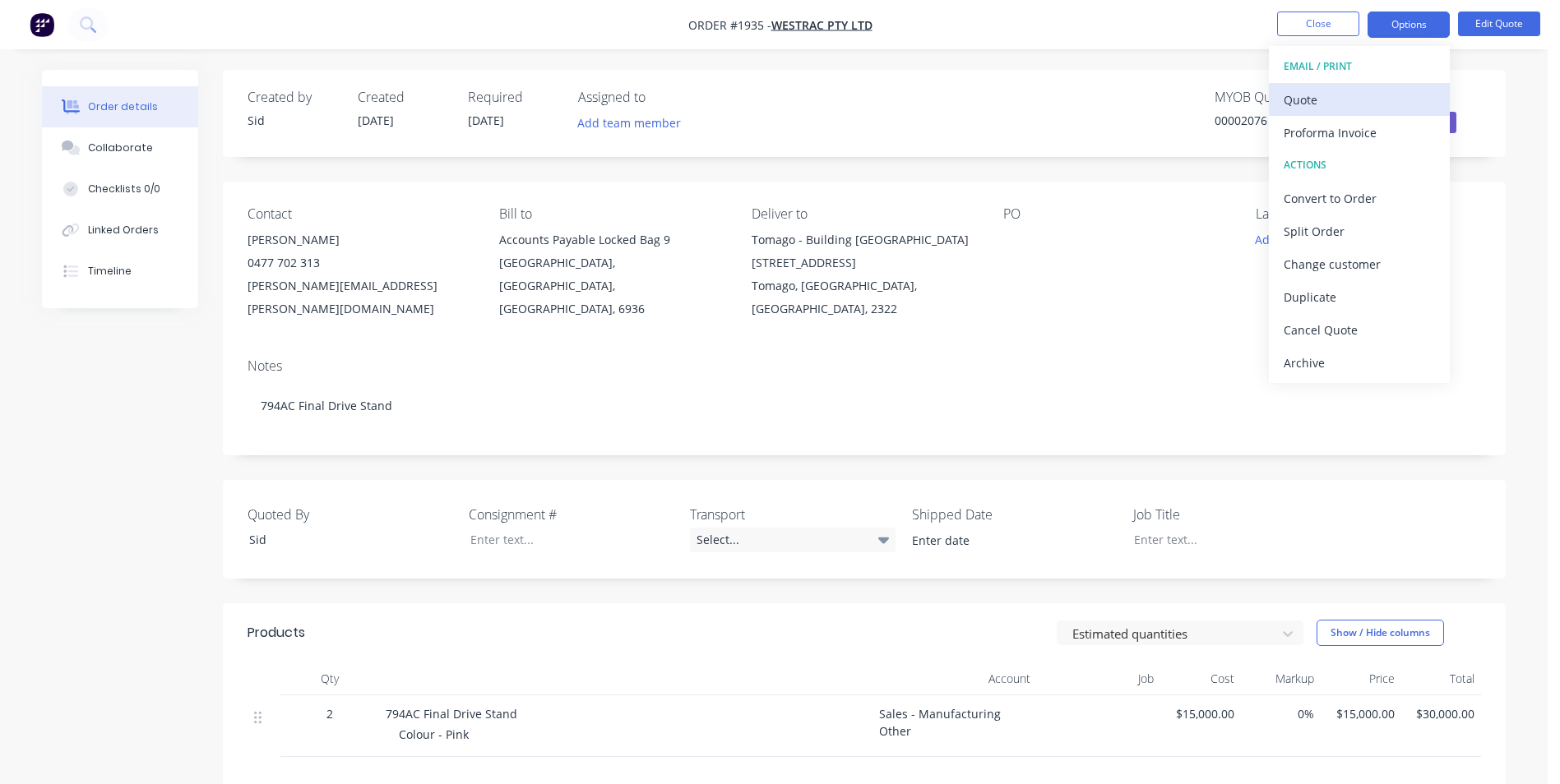
click at [1310, 97] on div "Quote" at bounding box center [1360, 100] width 151 height 24
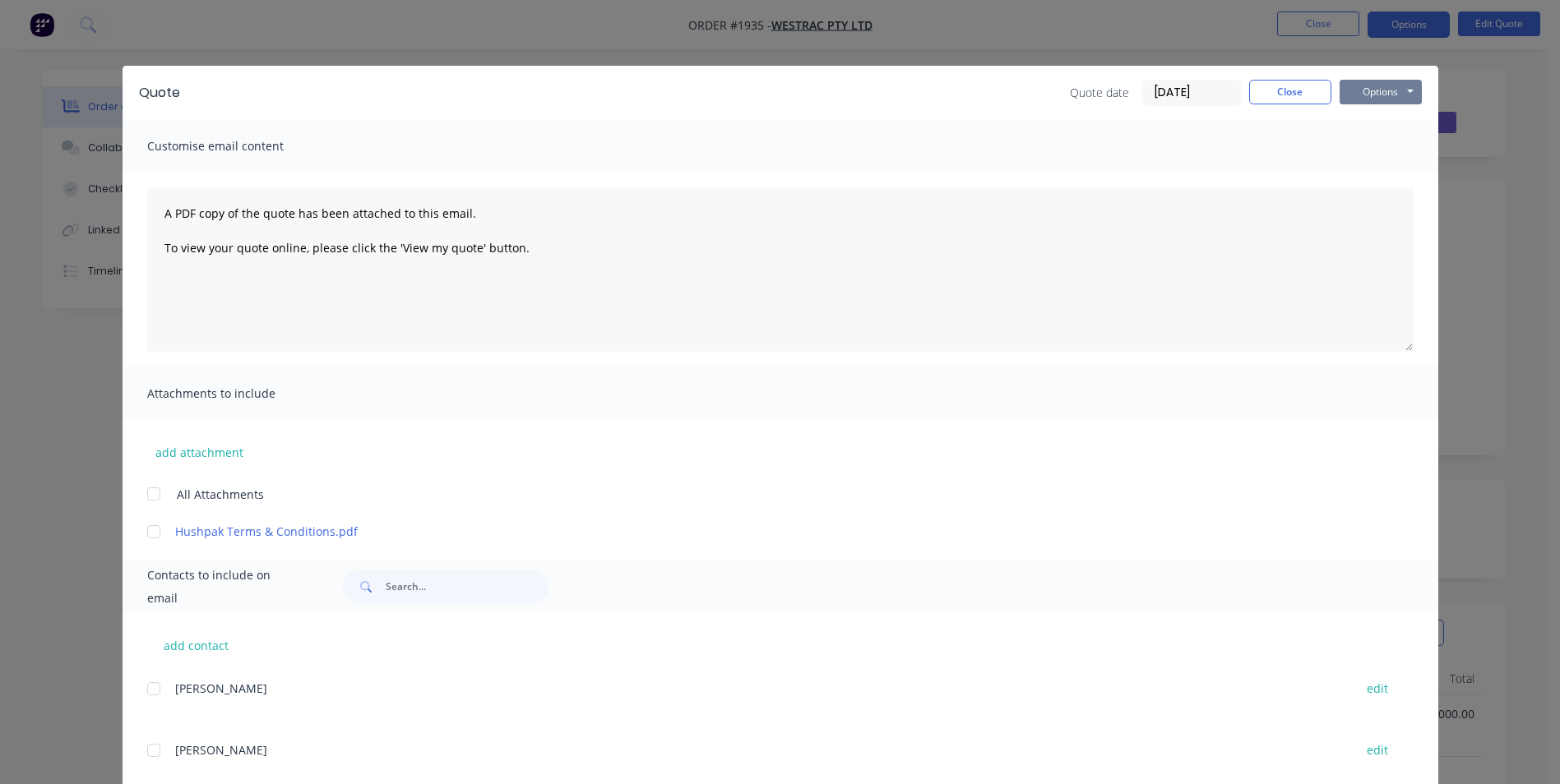
click at [1387, 93] on button "Options" at bounding box center [1381, 92] width 82 height 25
click at [1394, 123] on button "Preview" at bounding box center [1392, 121] width 106 height 27
click at [1286, 93] on button "Close" at bounding box center [1290, 92] width 82 height 25
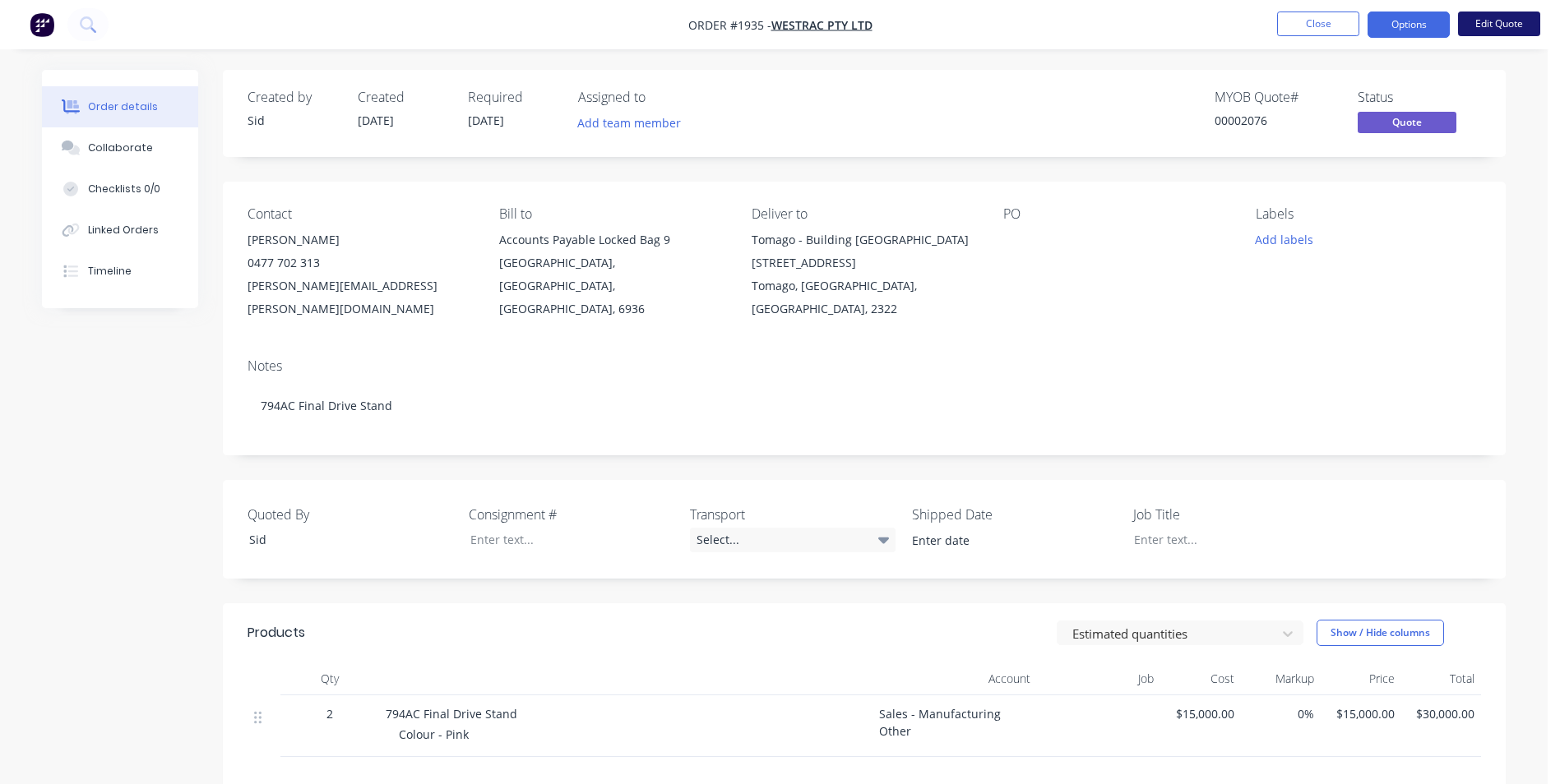
click at [1487, 20] on button "Edit Quote" at bounding box center [1499, 24] width 82 height 25
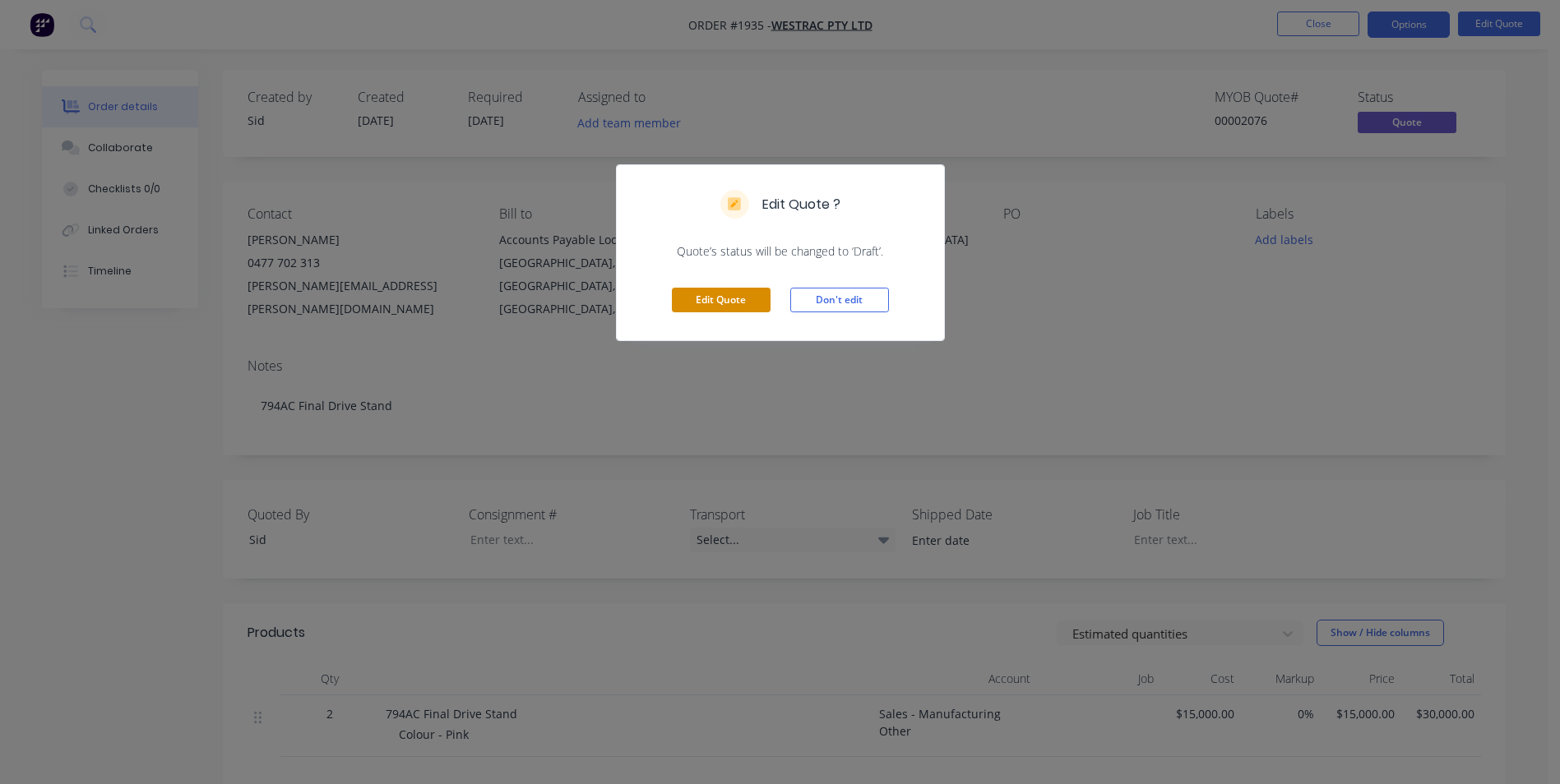
click at [729, 308] on button "Edit Quote" at bounding box center [721, 300] width 98 height 25
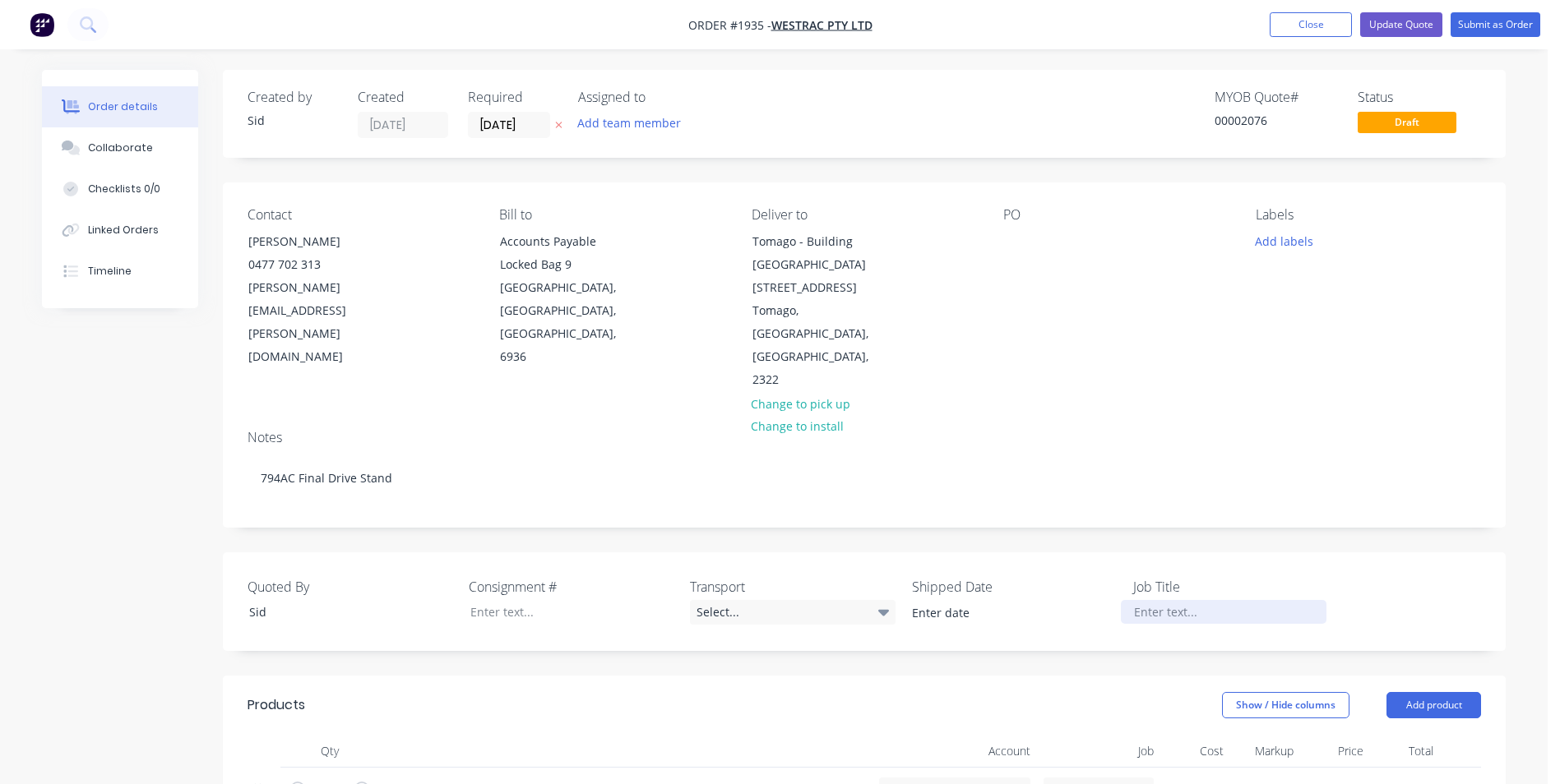
click at [1152, 600] on div at bounding box center [1224, 612] width 206 height 24
click at [1441, 553] on div "Quoted By [PERSON_NAME] # Transport Select... Shipped Date Job Title 794AC Fina…" at bounding box center [864, 602] width 1283 height 98
click at [1402, 23] on button "Update Quote" at bounding box center [1402, 25] width 82 height 25
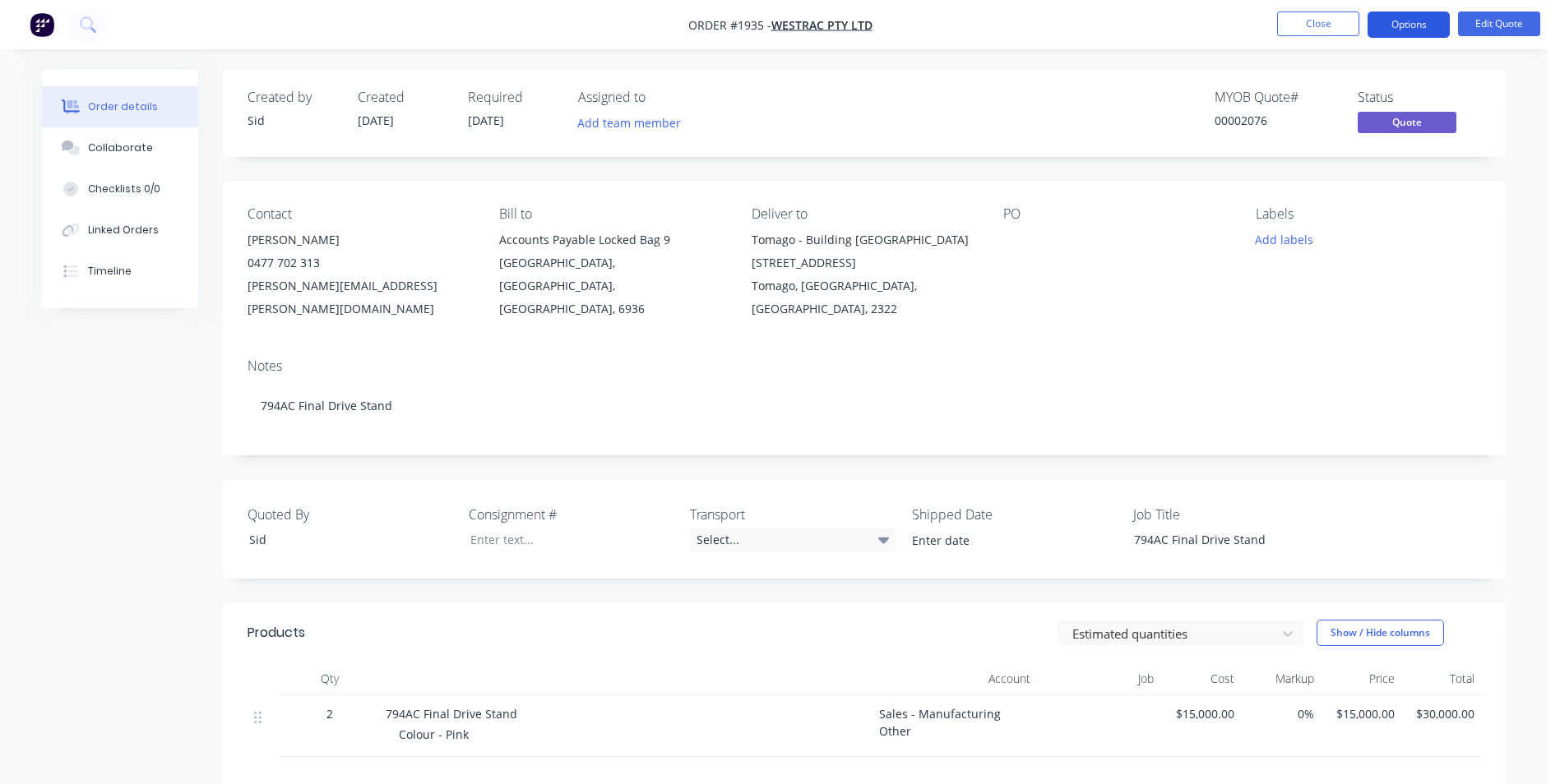
click at [1390, 22] on button "Options" at bounding box center [1409, 25] width 82 height 26
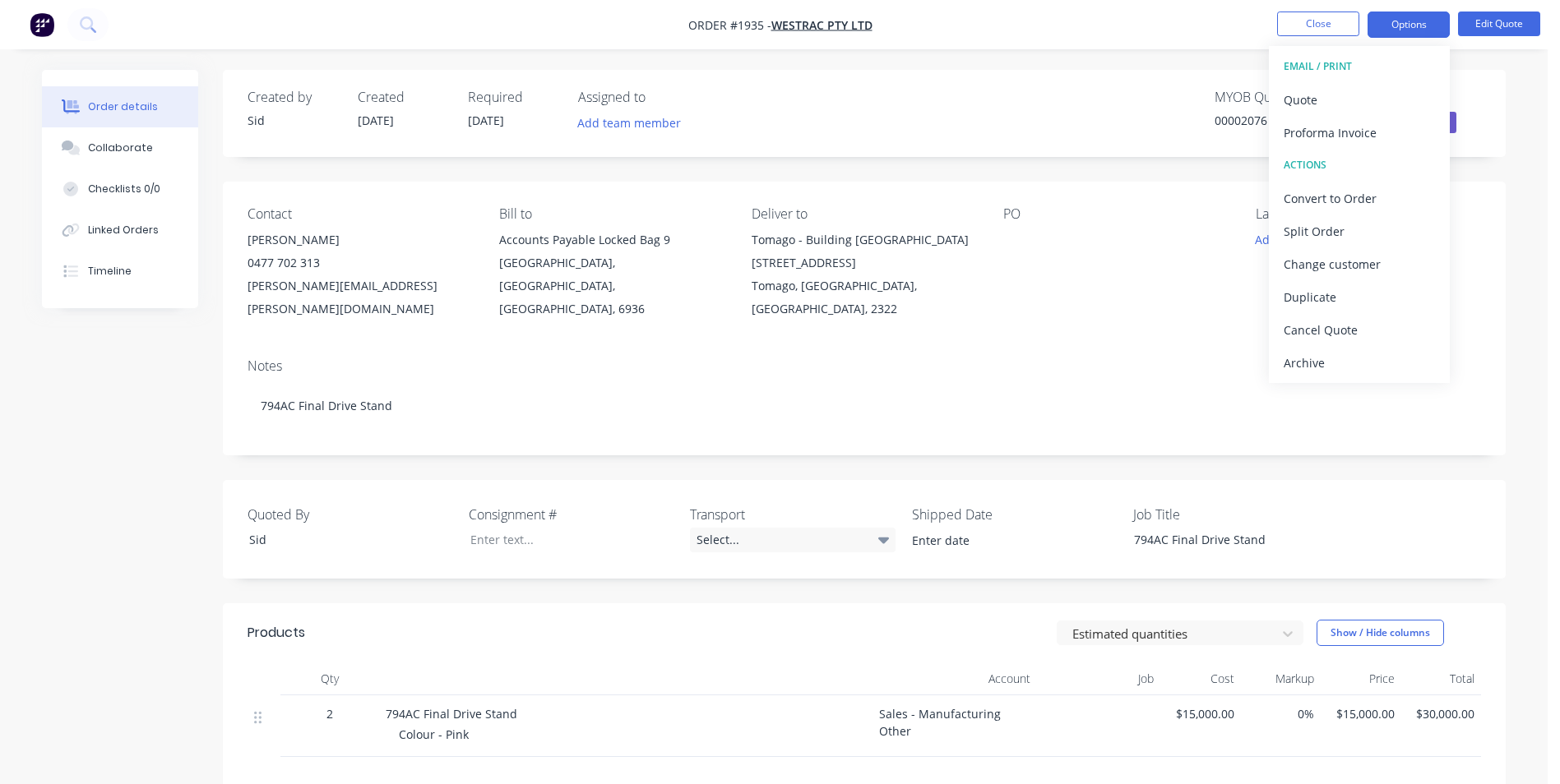
click at [1515, 167] on div "Order details Collaborate Checklists 0/0 Linked Orders Timeline Order details C…" at bounding box center [773, 560] width 1496 height 980
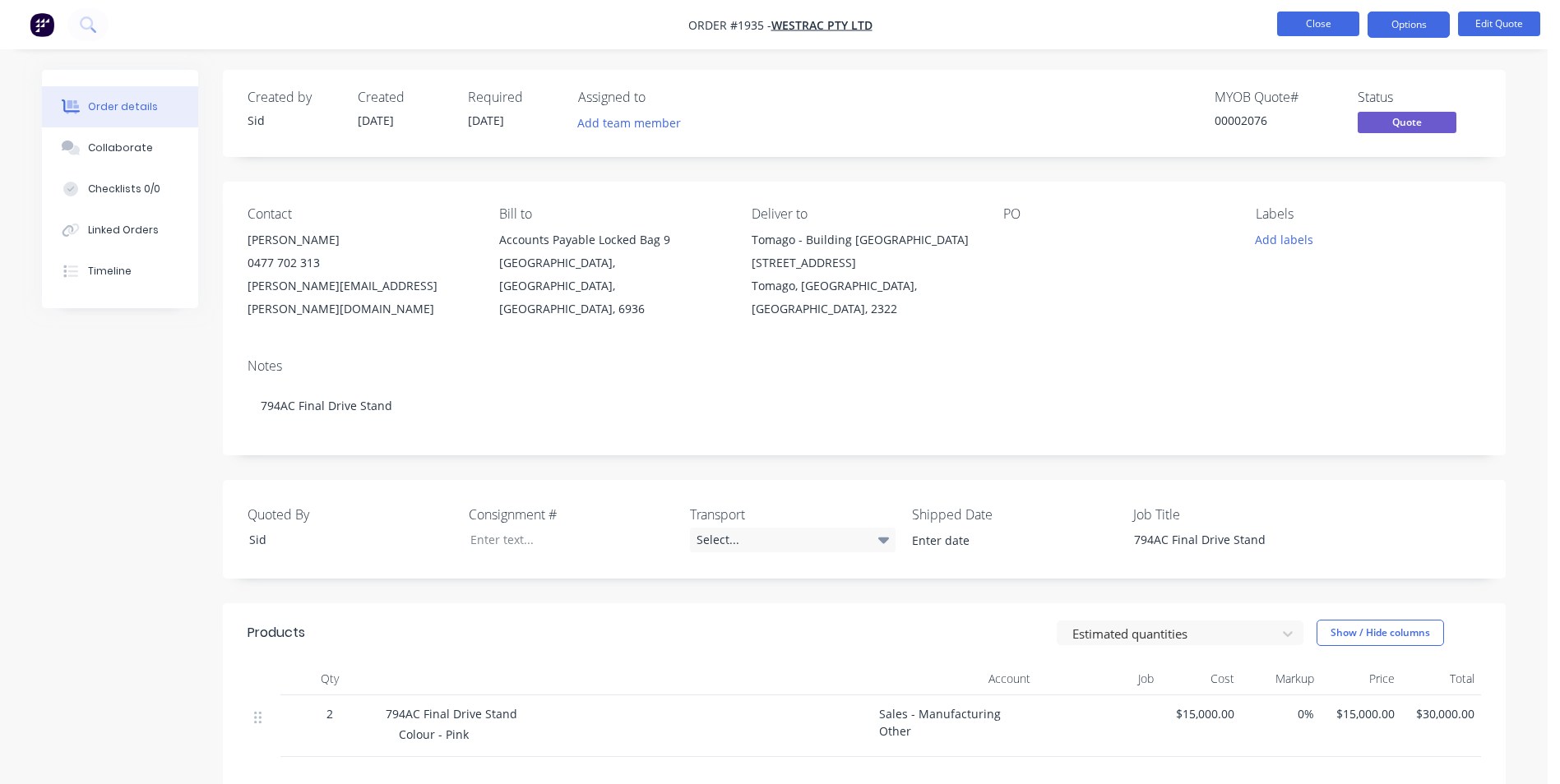
click at [1294, 18] on button "Close" at bounding box center [1318, 24] width 82 height 25
